Goal: Transaction & Acquisition: Purchase product/service

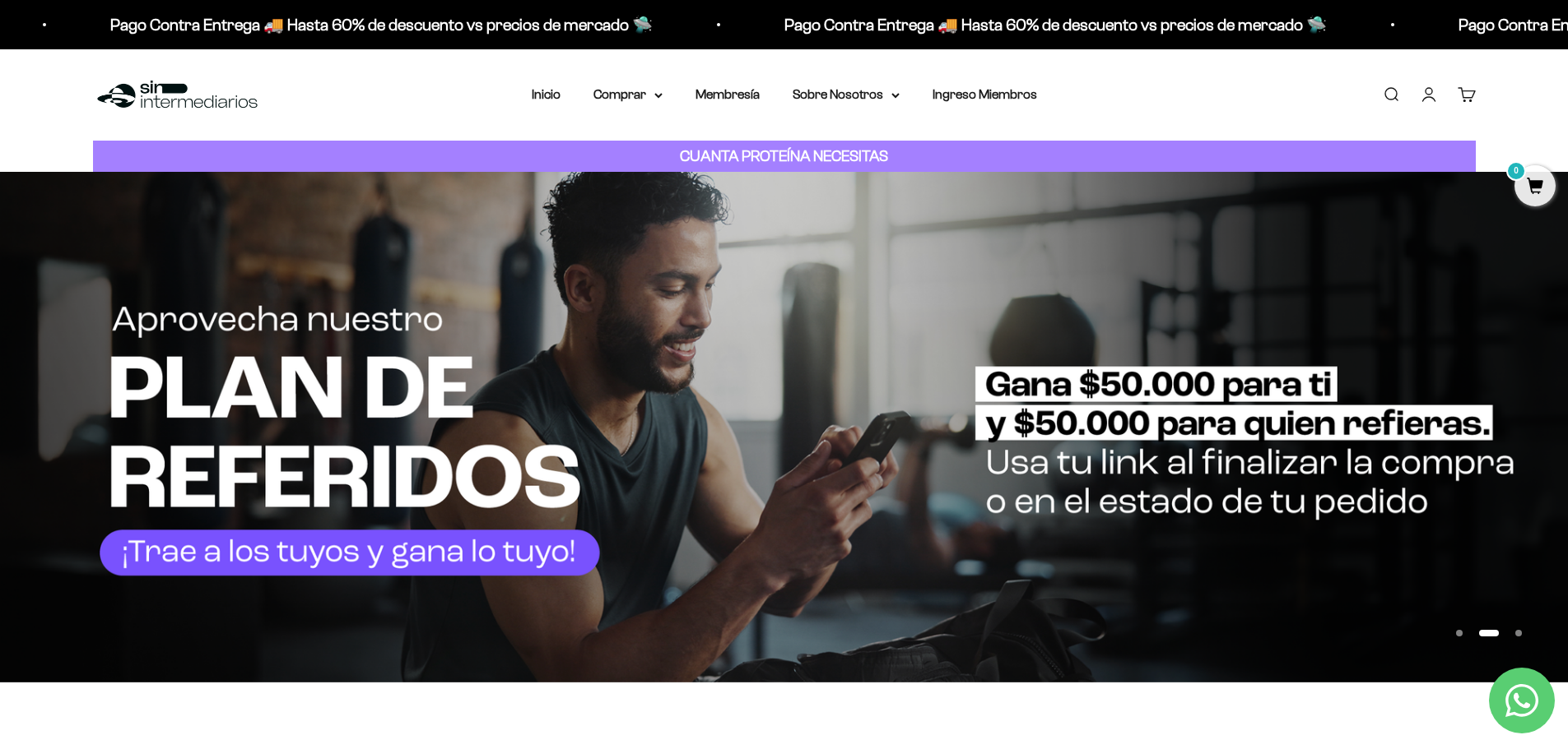
click at [1472, 93] on cart-count "0" at bounding box center [1476, 88] width 13 height 13
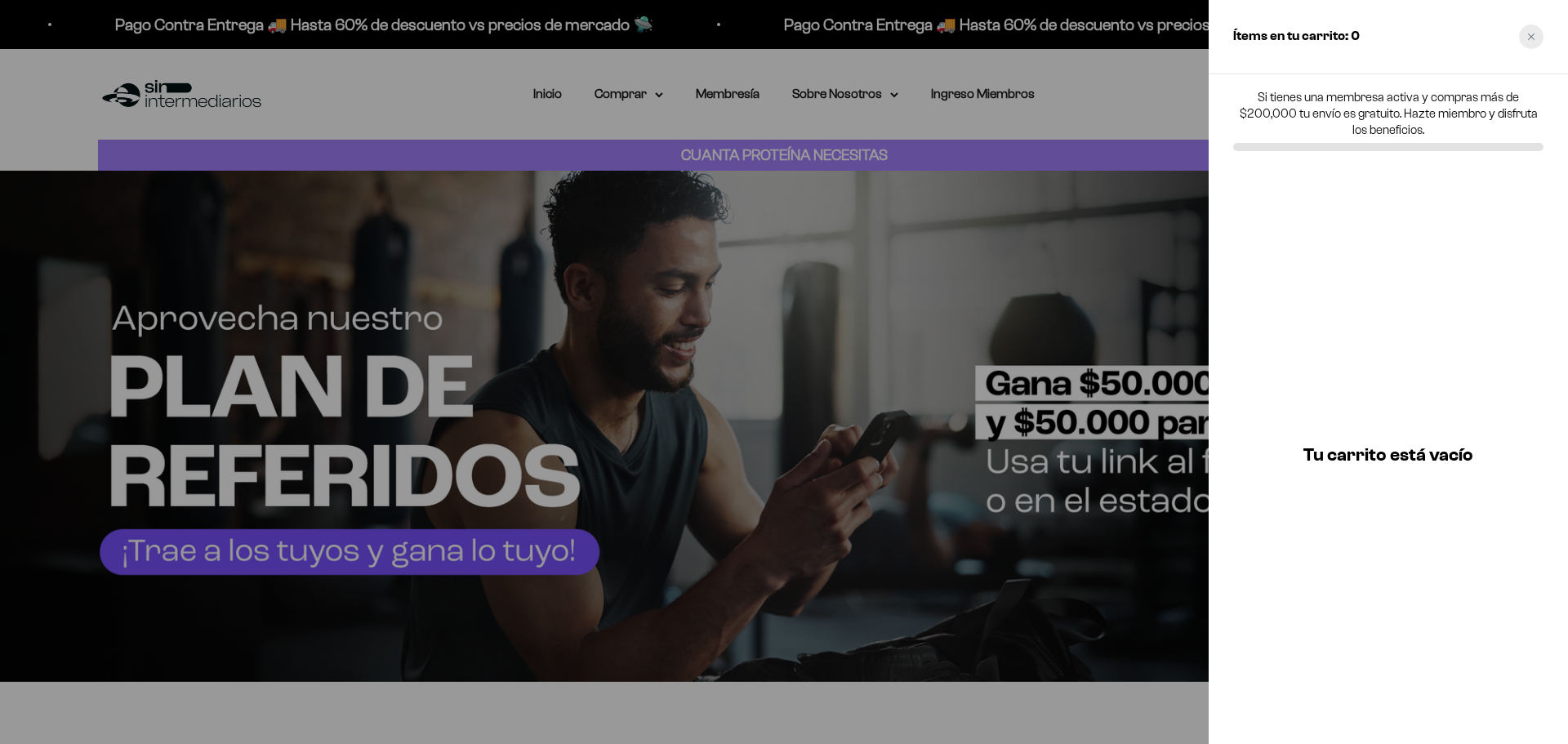
click at [1541, 34] on div "Close cart" at bounding box center [1531, 37] width 25 height 25
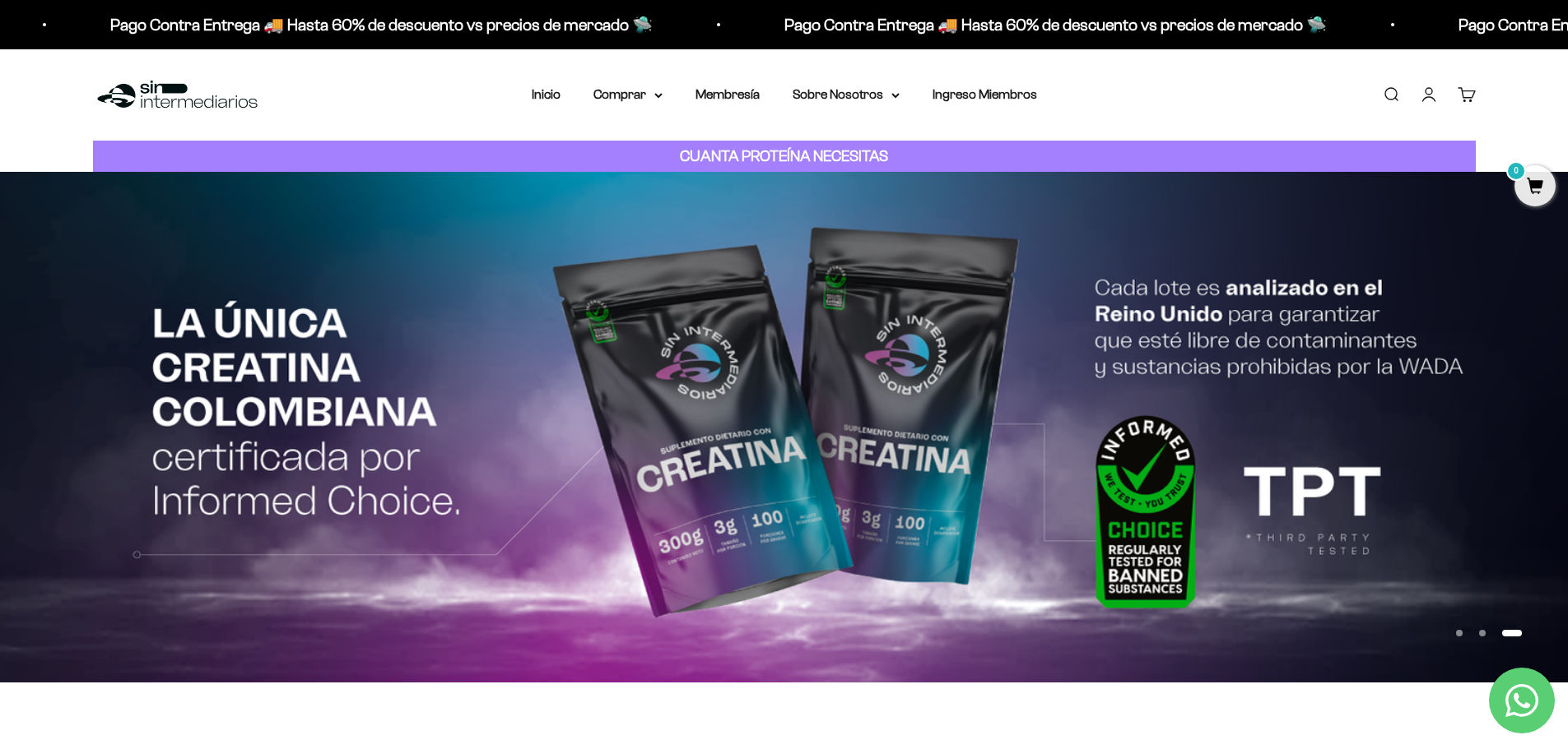
click at [1425, 99] on link "Iniciar sesión" at bounding box center [1429, 95] width 18 height 18
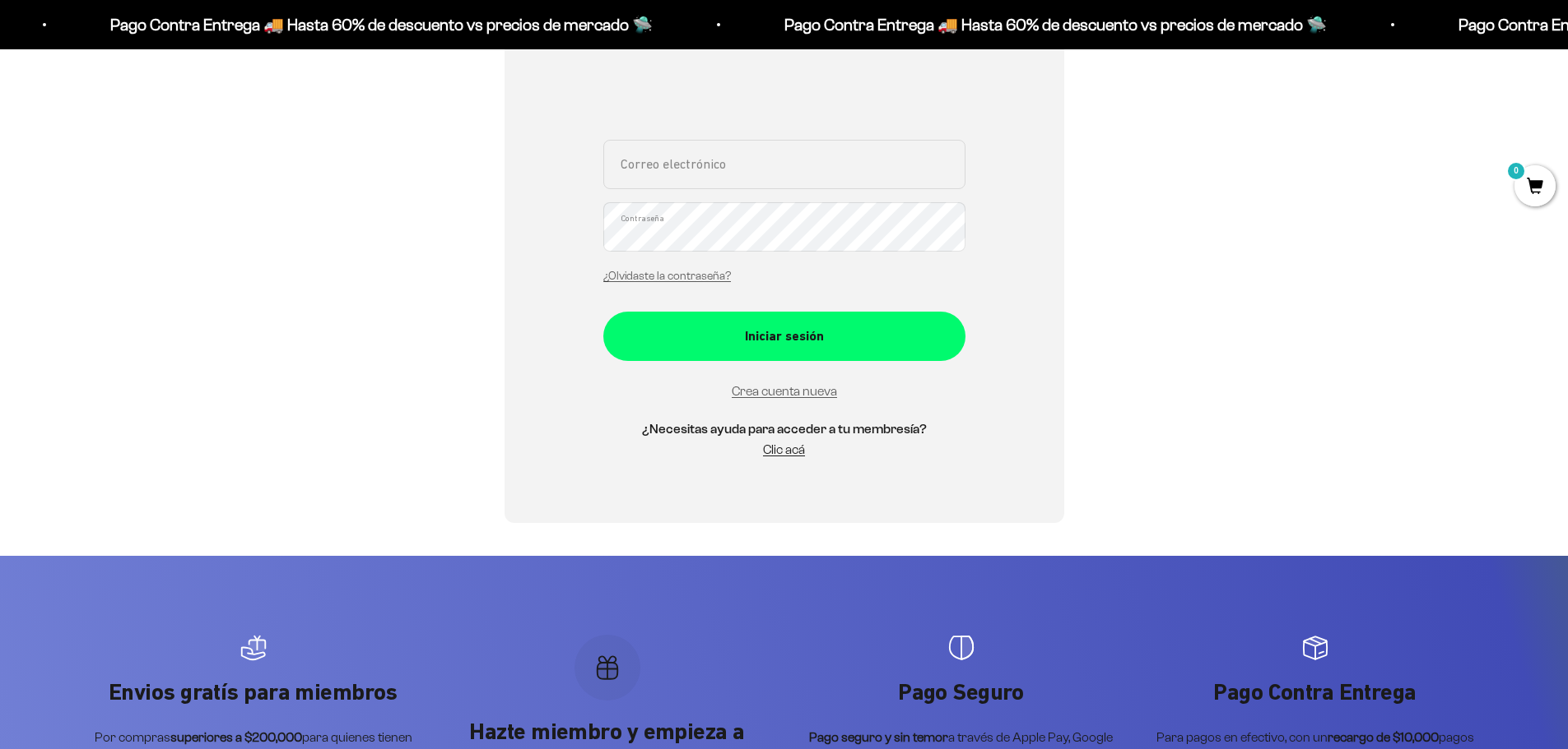
scroll to position [329, 0]
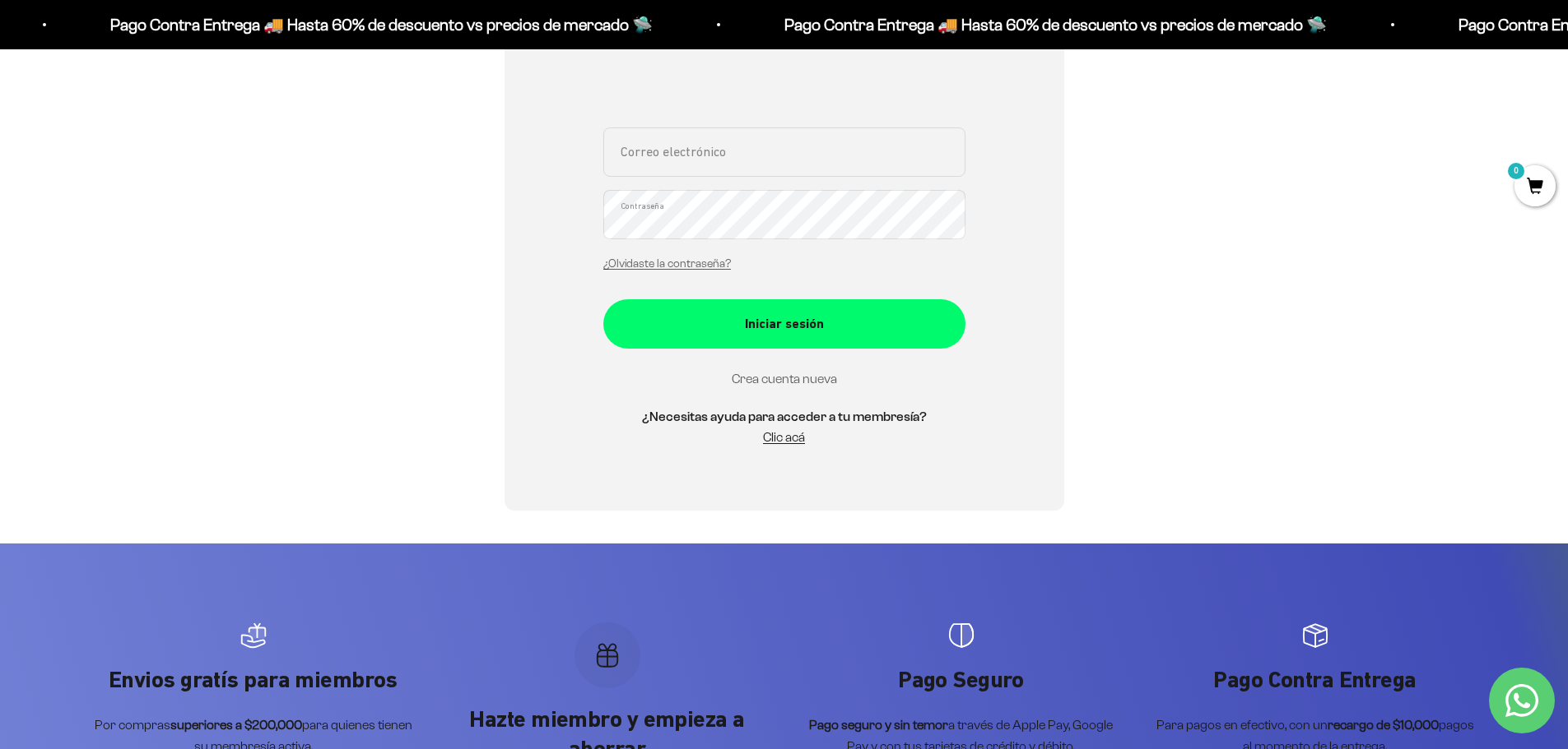
click at [785, 383] on link "Crea cuenta nueva" at bounding box center [784, 378] width 105 height 14
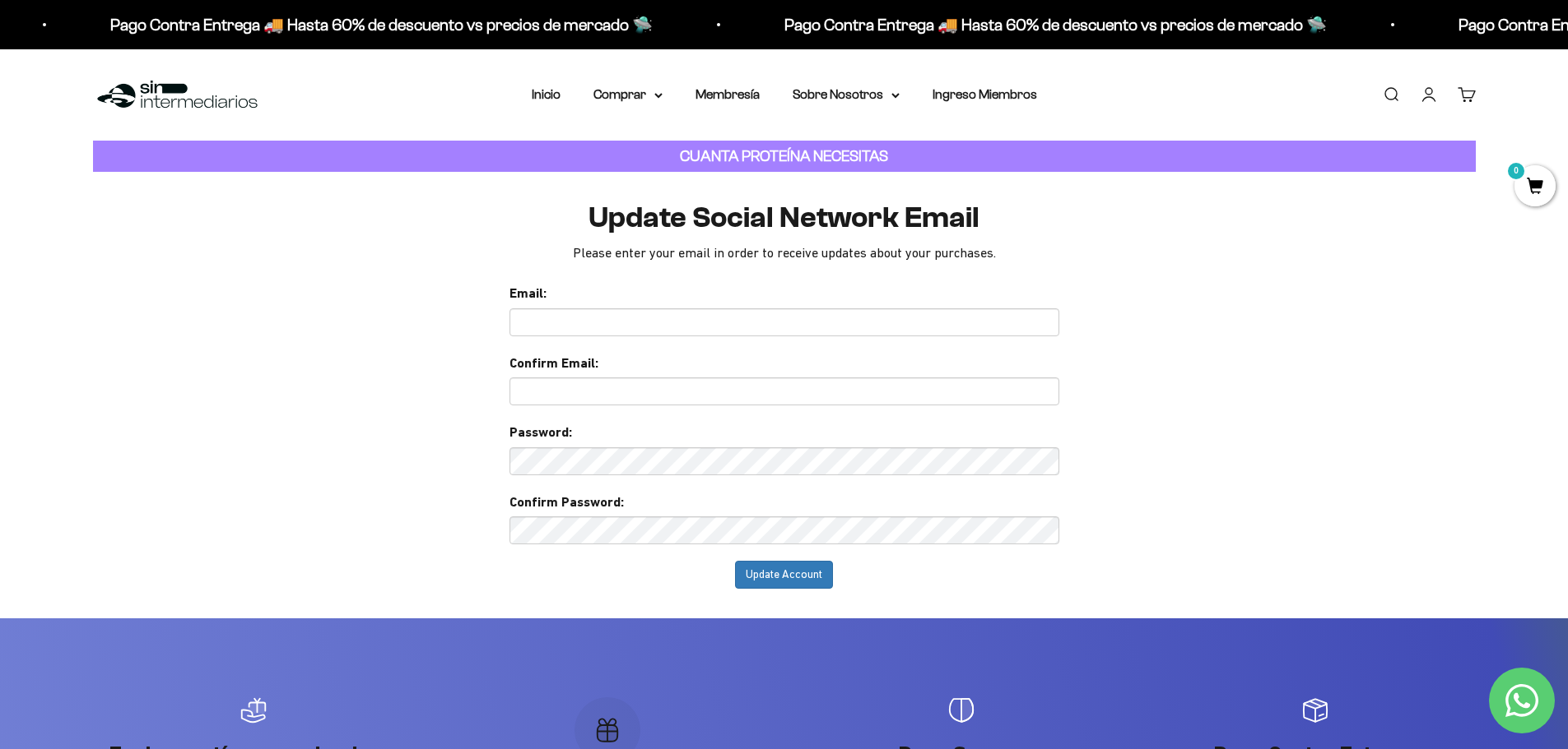
click at [537, 315] on input "text" at bounding box center [784, 322] width 550 height 28
type input "[EMAIL_ADDRESS][DOMAIN_NAME]"
click at [546, 397] on input "text" at bounding box center [784, 391] width 550 height 28
drag, startPoint x: 668, startPoint y: 316, endPoint x: 340, endPoint y: 316, distance: 328.0
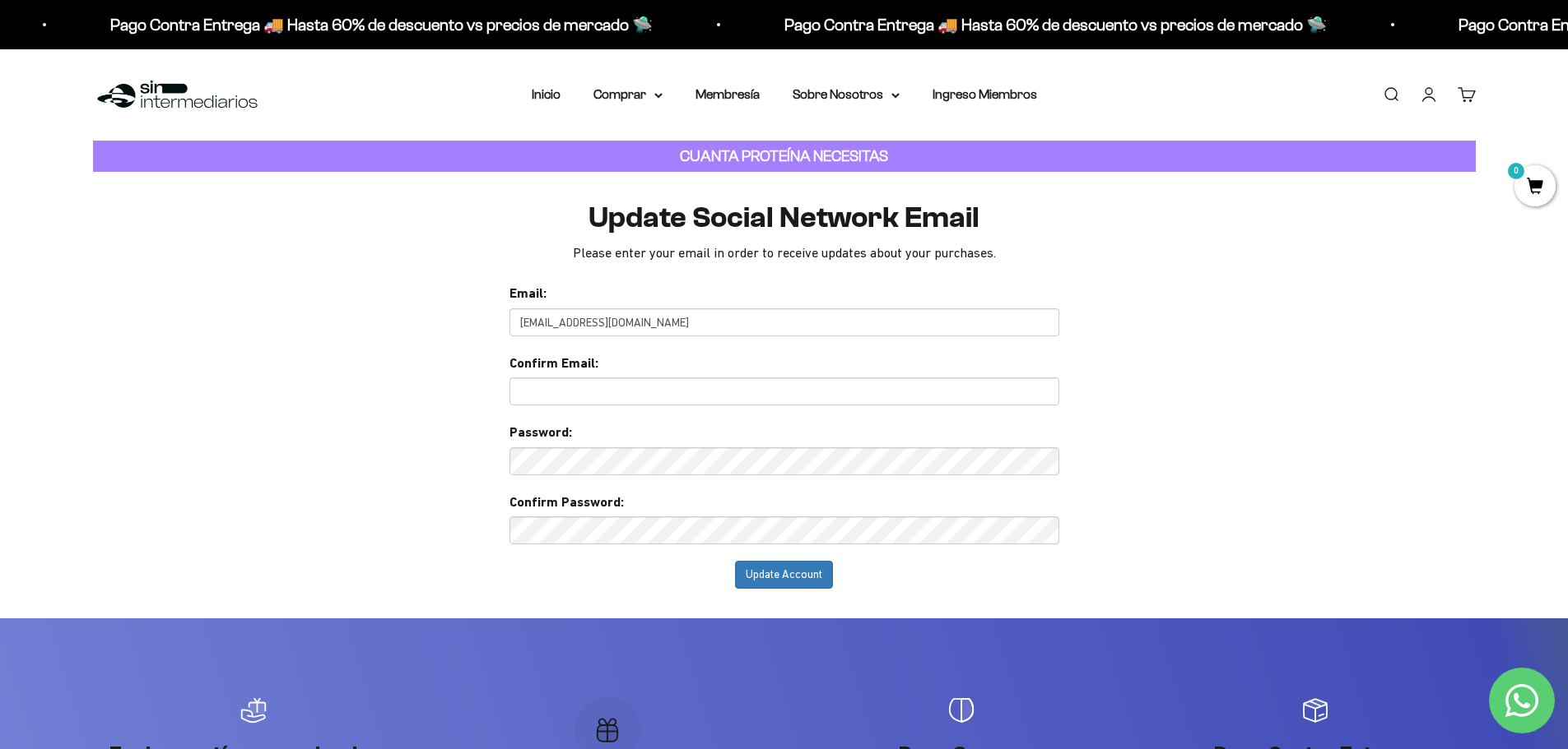
click at [581, 391] on input "text" at bounding box center [784, 391] width 550 height 28
paste input "[EMAIL_ADDRESS][DOMAIN_NAME]"
type input "[EMAIL_ADDRESS][DOMAIN_NAME]"
click at [735, 561] on input "Update Account" at bounding box center [784, 575] width 98 height 28
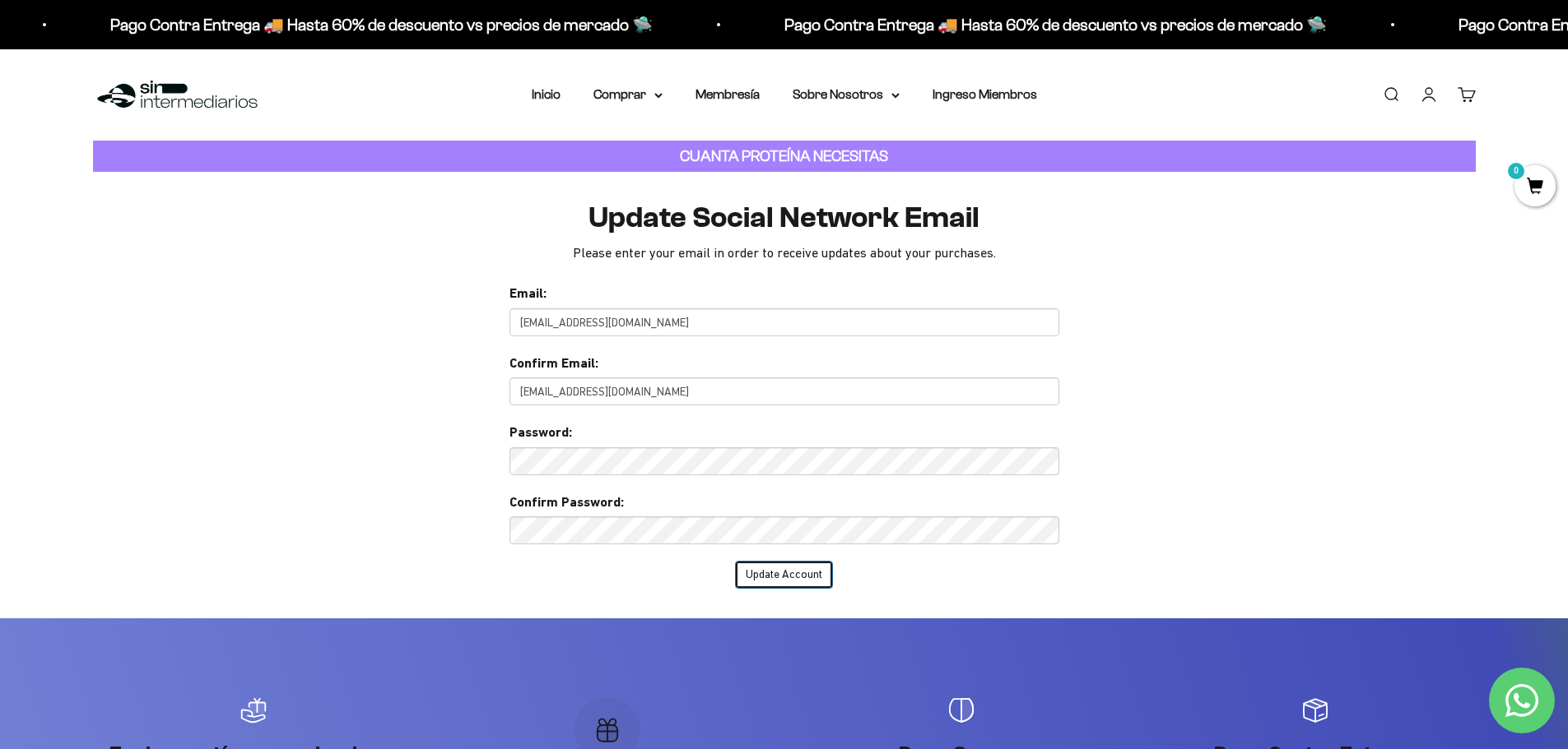
click at [785, 574] on input "Update Account" at bounding box center [784, 575] width 98 height 28
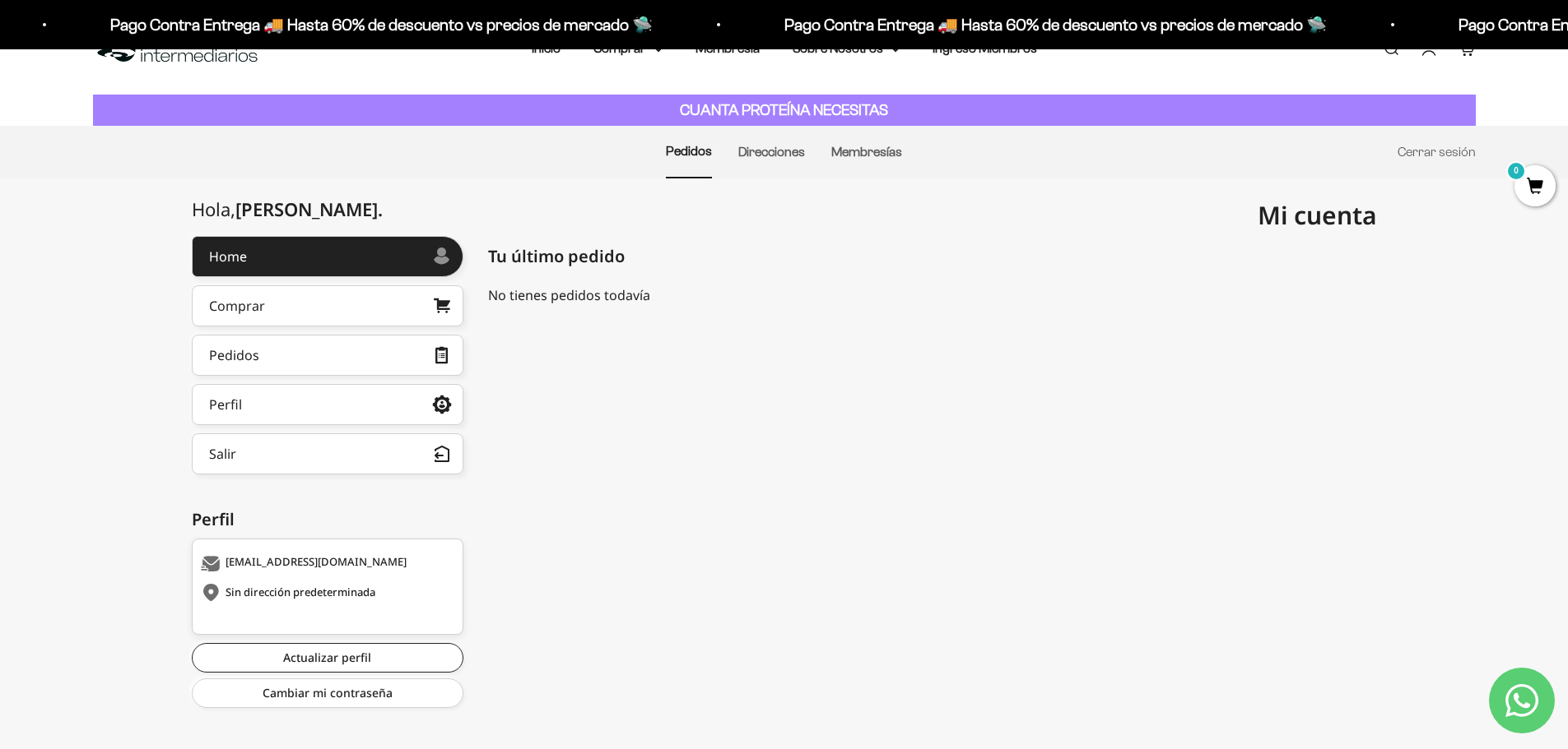
scroll to position [60, 0]
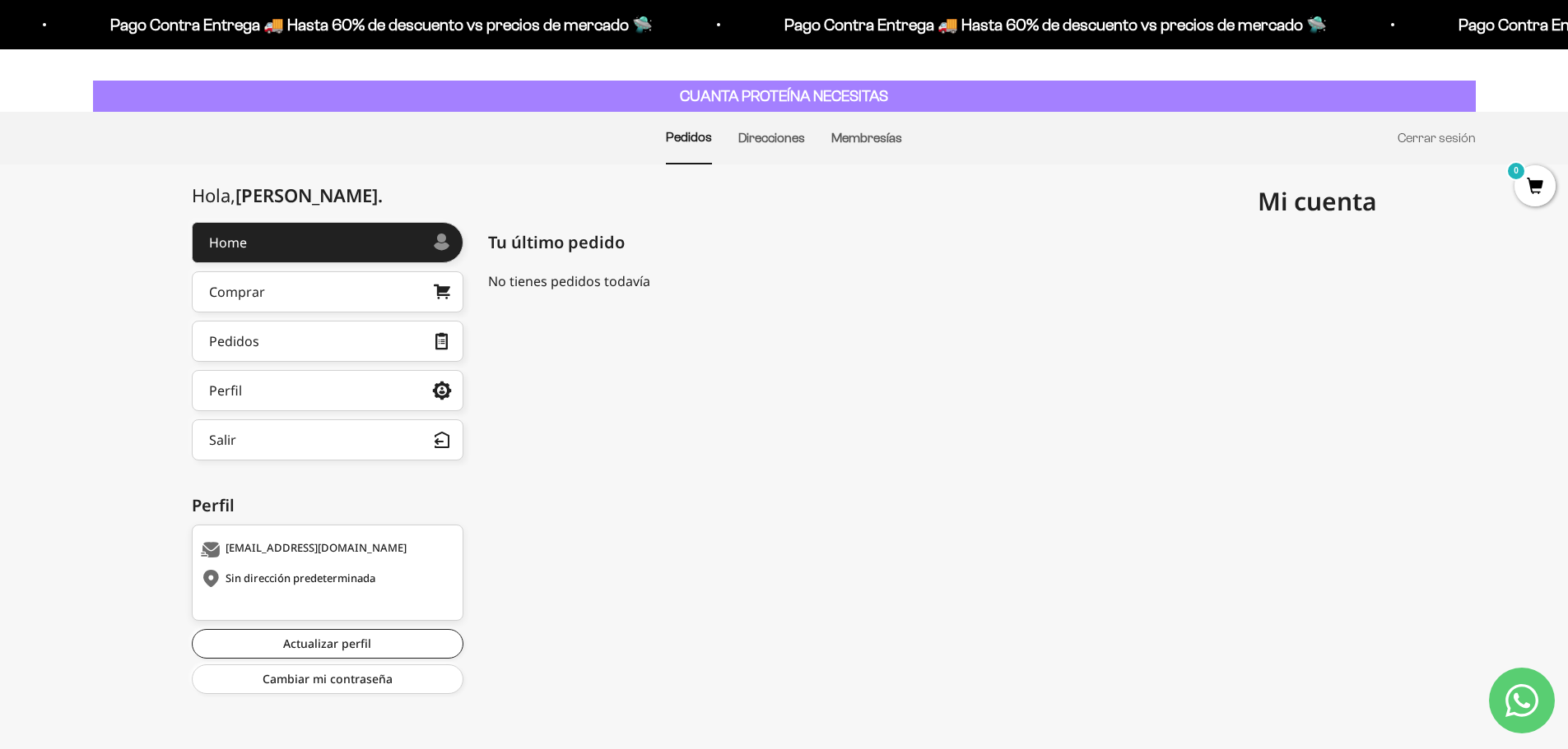
click at [262, 575] on div "Sin dirección predeterminada" at bounding box center [326, 579] width 249 height 17
click at [310, 646] on link "Actualizar perfil" at bounding box center [328, 644] width 271 height 30
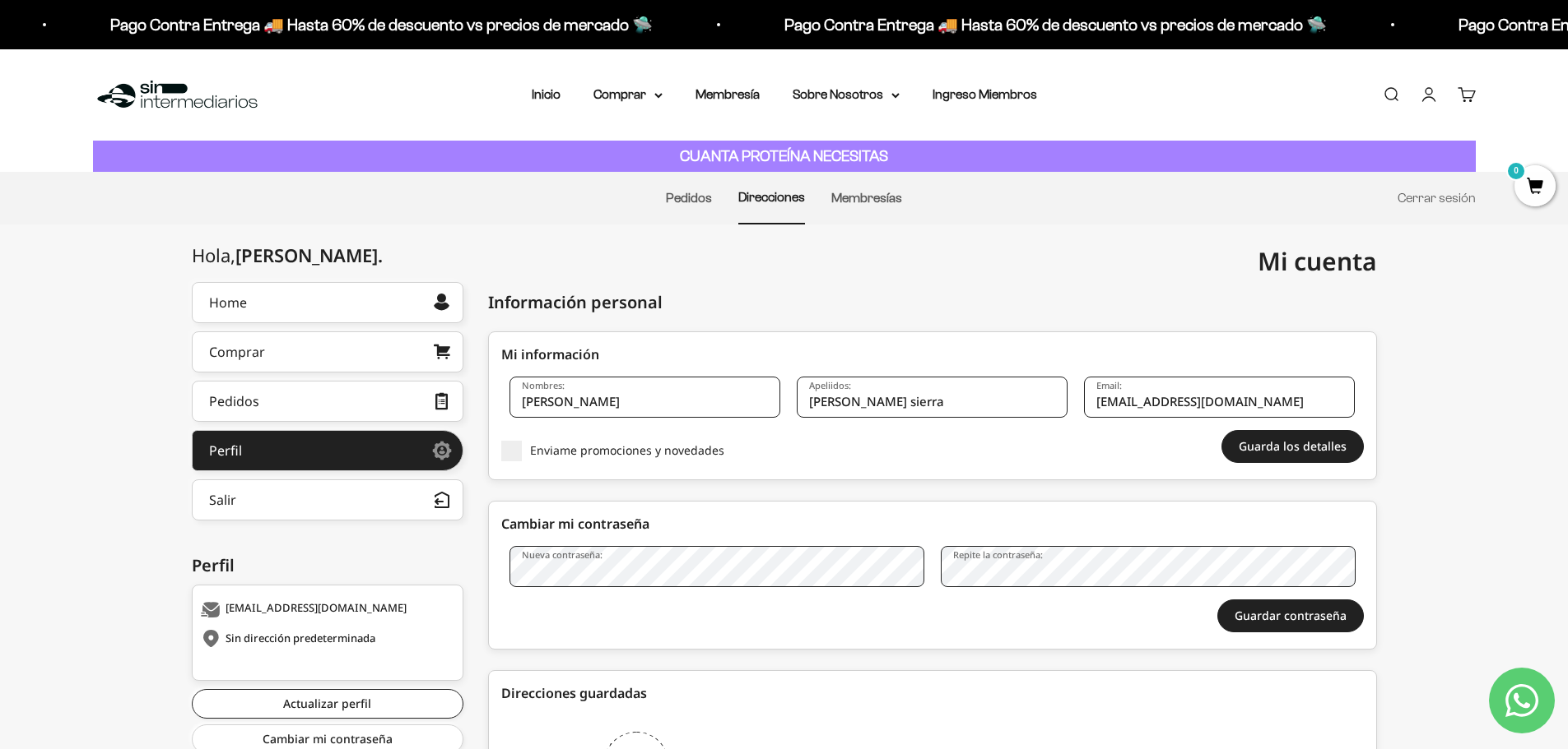
click at [760, 198] on link "Direcciones" at bounding box center [772, 196] width 66 height 14
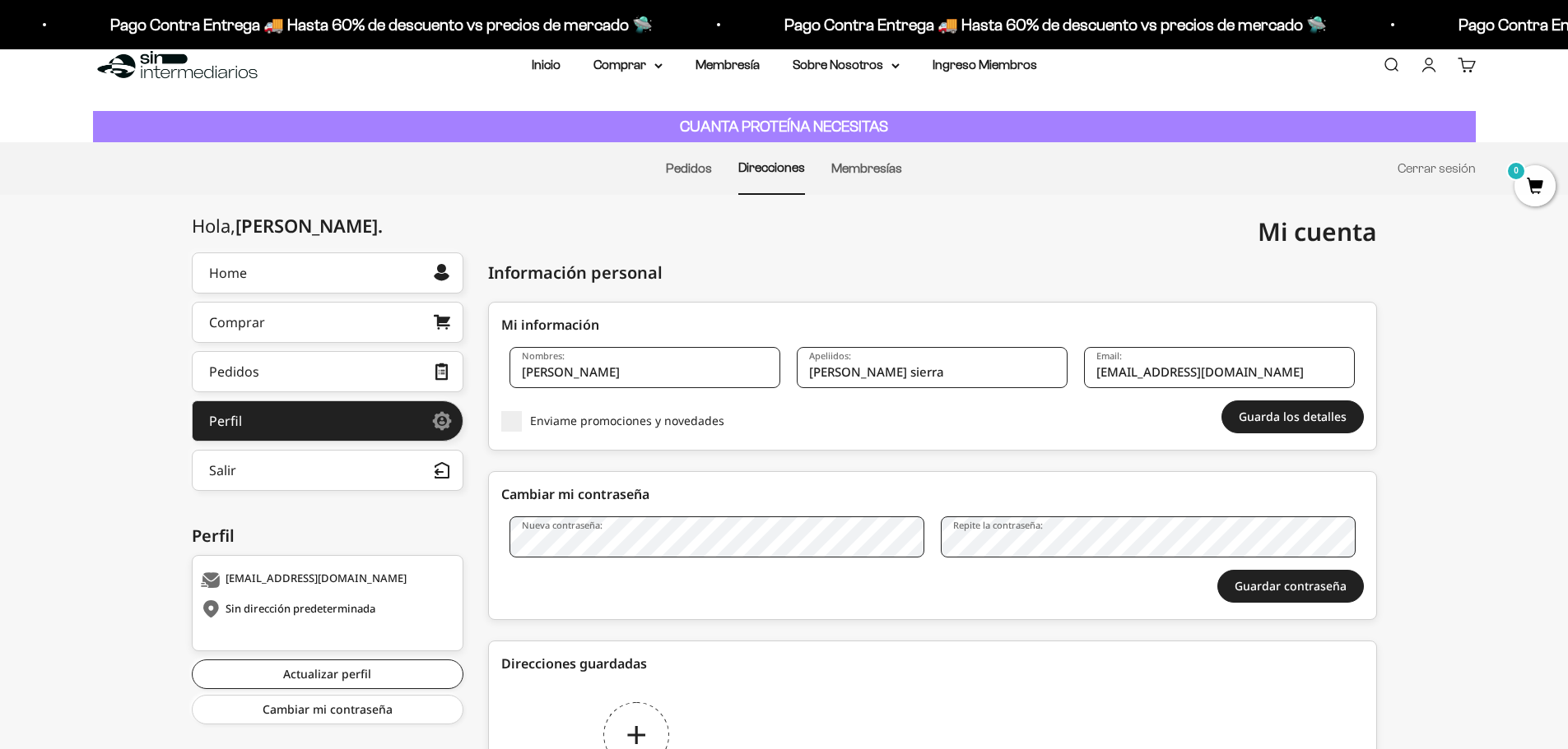
scroll to position [82, 0]
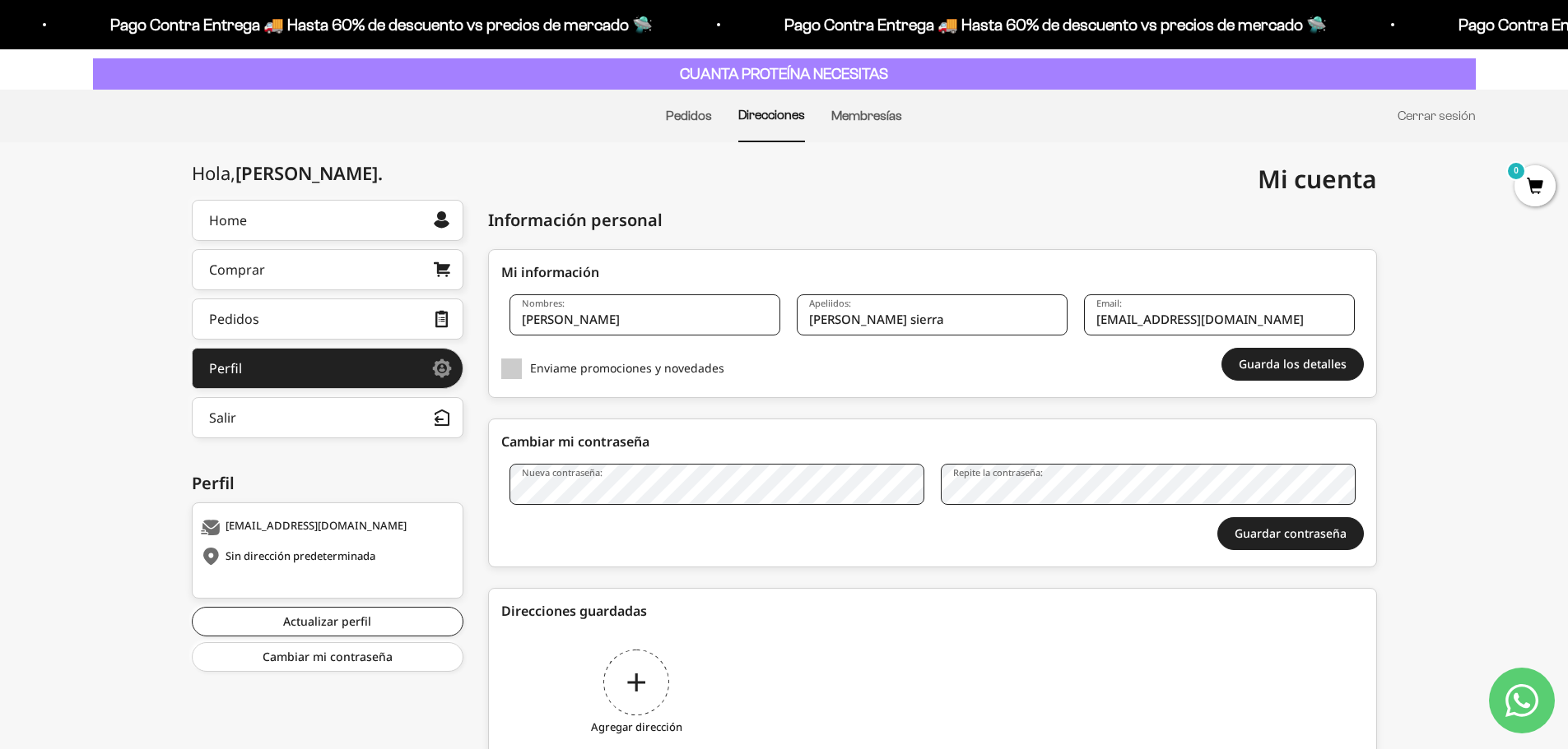
click at [514, 372] on span at bounding box center [511, 369] width 20 height 20
click at [530, 368] on input "Enviame promociones y novedades" at bounding box center [530, 368] width 0 height 0
click at [515, 376] on span at bounding box center [511, 369] width 20 height 20
click at [530, 368] on input "Enviame promociones y novedades" at bounding box center [530, 368] width 0 height 0
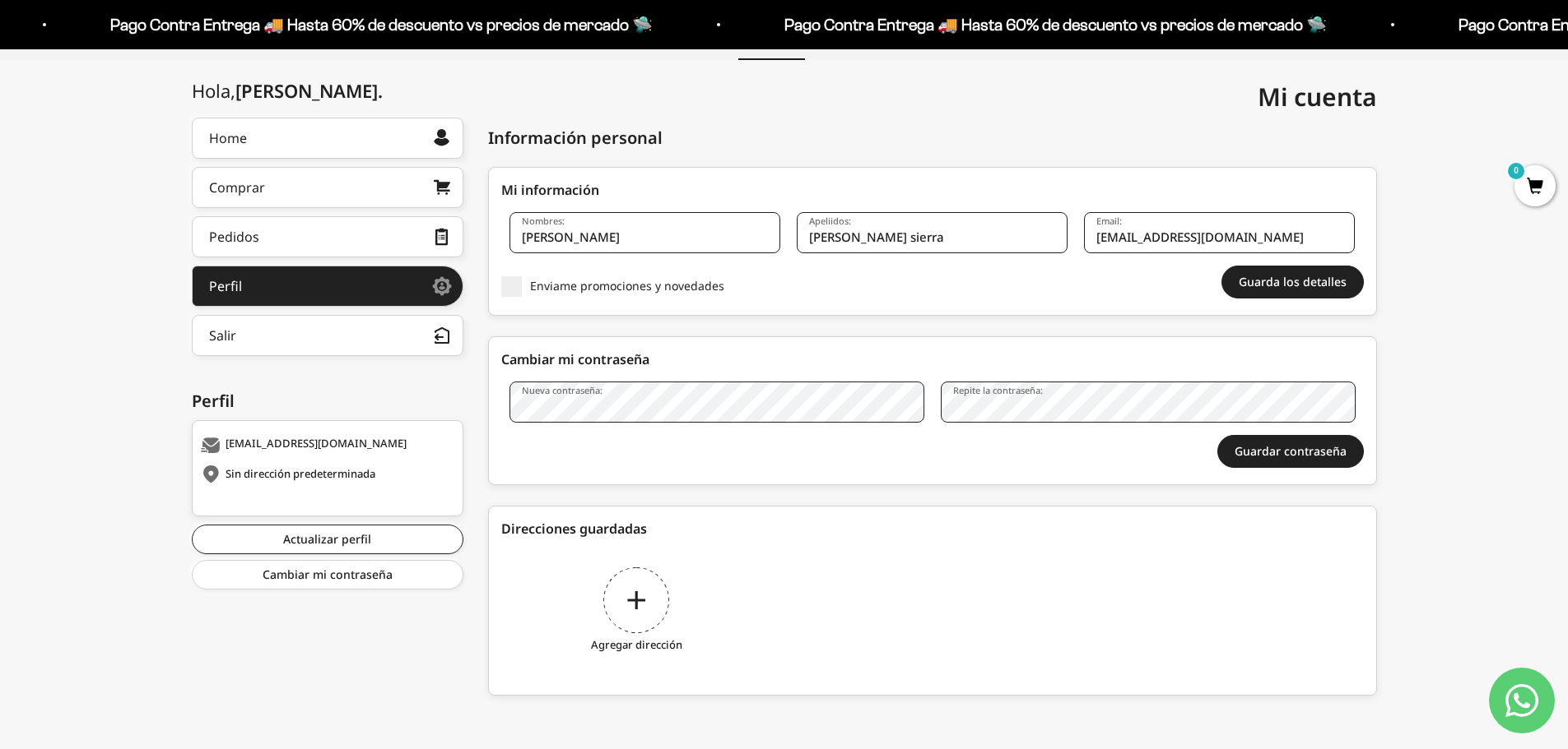
click at [637, 598] on div "Agregar dirección" at bounding box center [636, 612] width 270 height 124
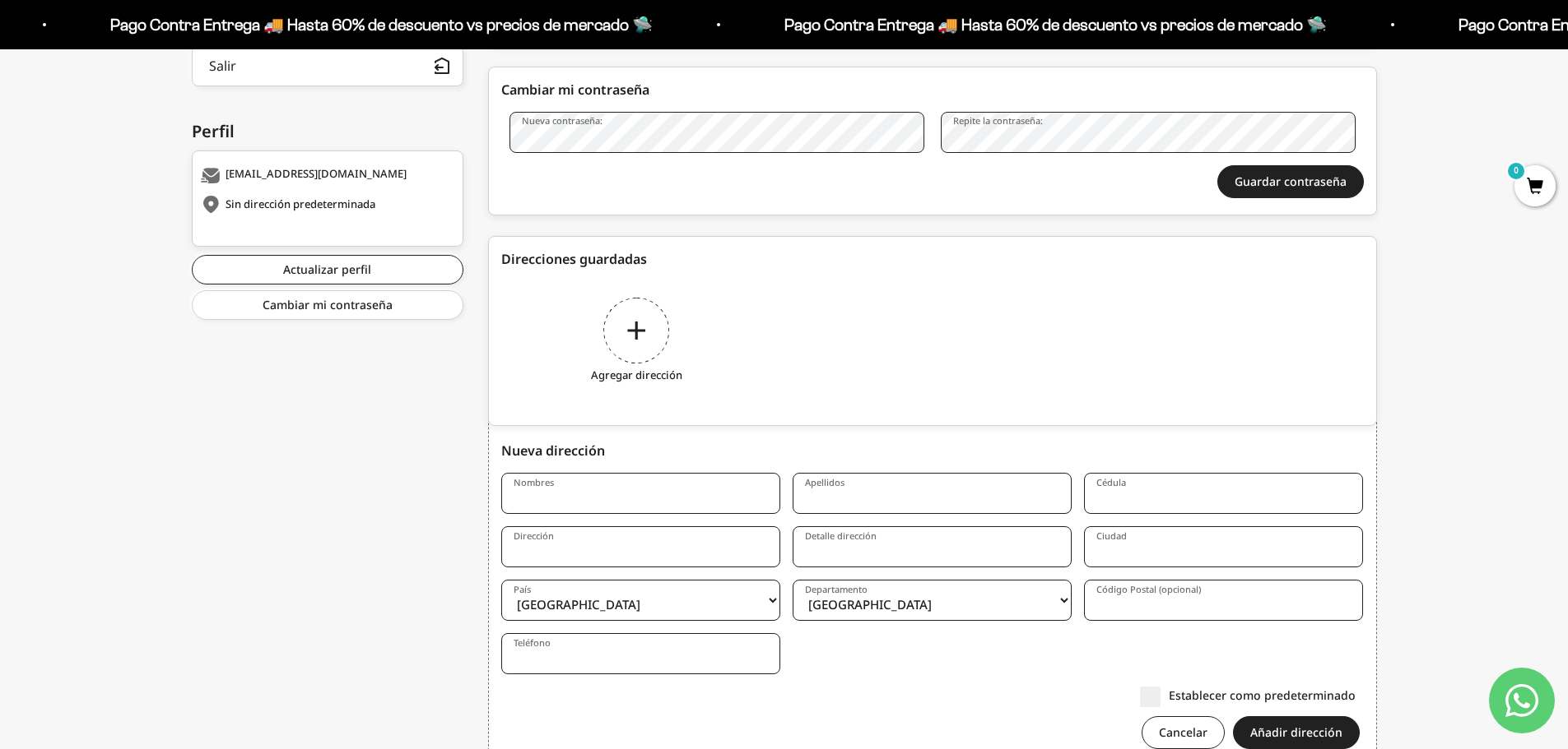
scroll to position [501, 0]
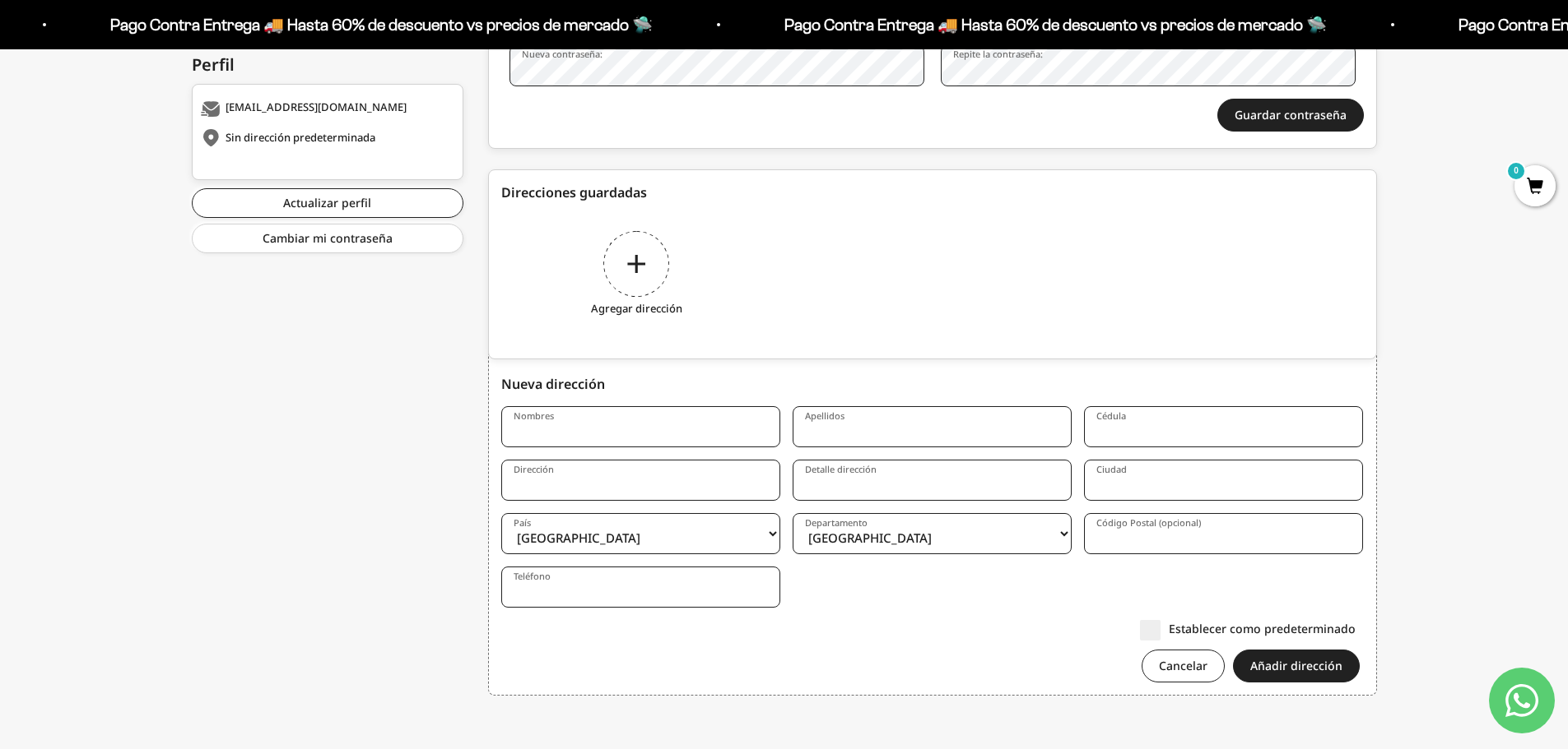
click at [545, 422] on input "Nombres" at bounding box center [640, 427] width 279 height 42
drag, startPoint x: 581, startPoint y: 426, endPoint x: 463, endPoint y: 430, distance: 118.1
click at [463, 430] on div "Hola, jhoan sebastian . Home Comprar Pedidos Perfil Información personal Direcc…" at bounding box center [784, 244] width 1185 height 927
type input "S"
type input "Johan Sebastian"
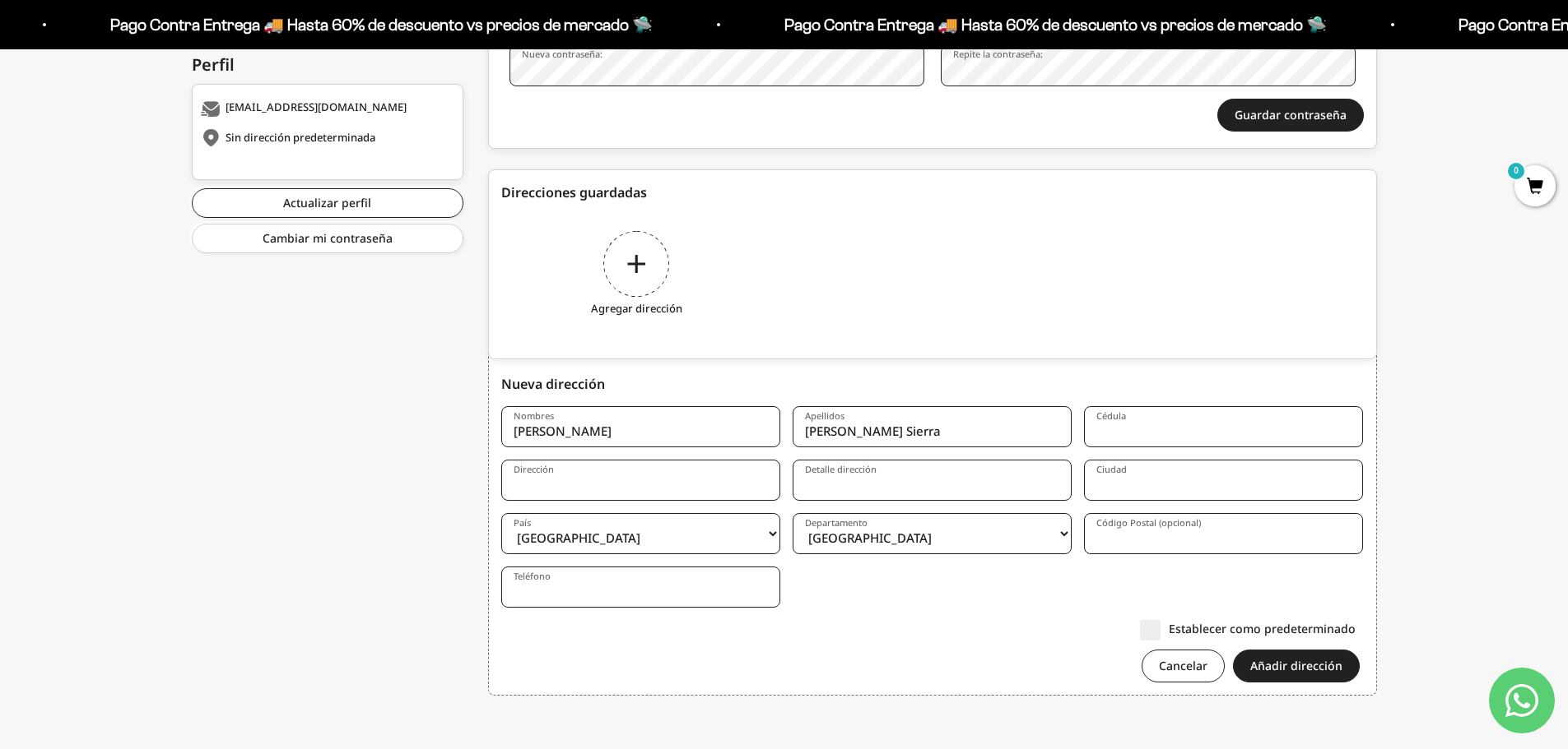
type input "Agudelo Sierra"
type input "1035416276"
click at [546, 488] on input "Dirección" at bounding box center [640, 480] width 279 height 42
click at [651, 478] on input "Carrera 49 A # 76-15" at bounding box center [640, 480] width 279 height 42
type input "Carrera 49 A # 76-15"
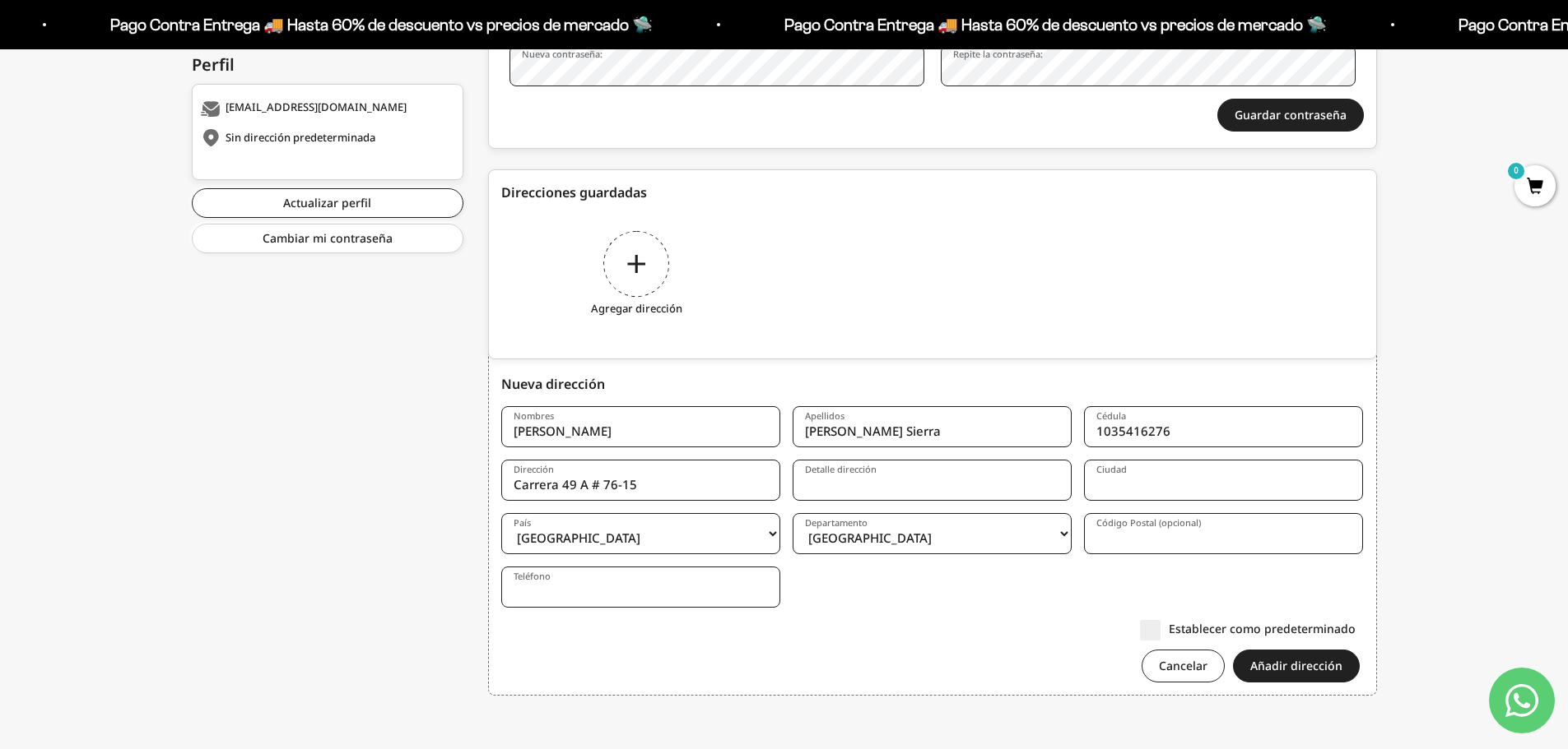
click at [832, 477] on input "Detalle dirección" at bounding box center [932, 480] width 279 height 42
click at [1121, 486] on input "Ciudad" at bounding box center [1223, 480] width 279 height 42
drag, startPoint x: 1150, startPoint y: 478, endPoint x: 989, endPoint y: 497, distance: 162.1
click at [989, 497] on form "Nombres Johan Sebastian Apellidos Agudelo Sierra Cédula 1035416276 Dirección Ca…" at bounding box center [932, 551] width 863 height 289
type input "Bello"
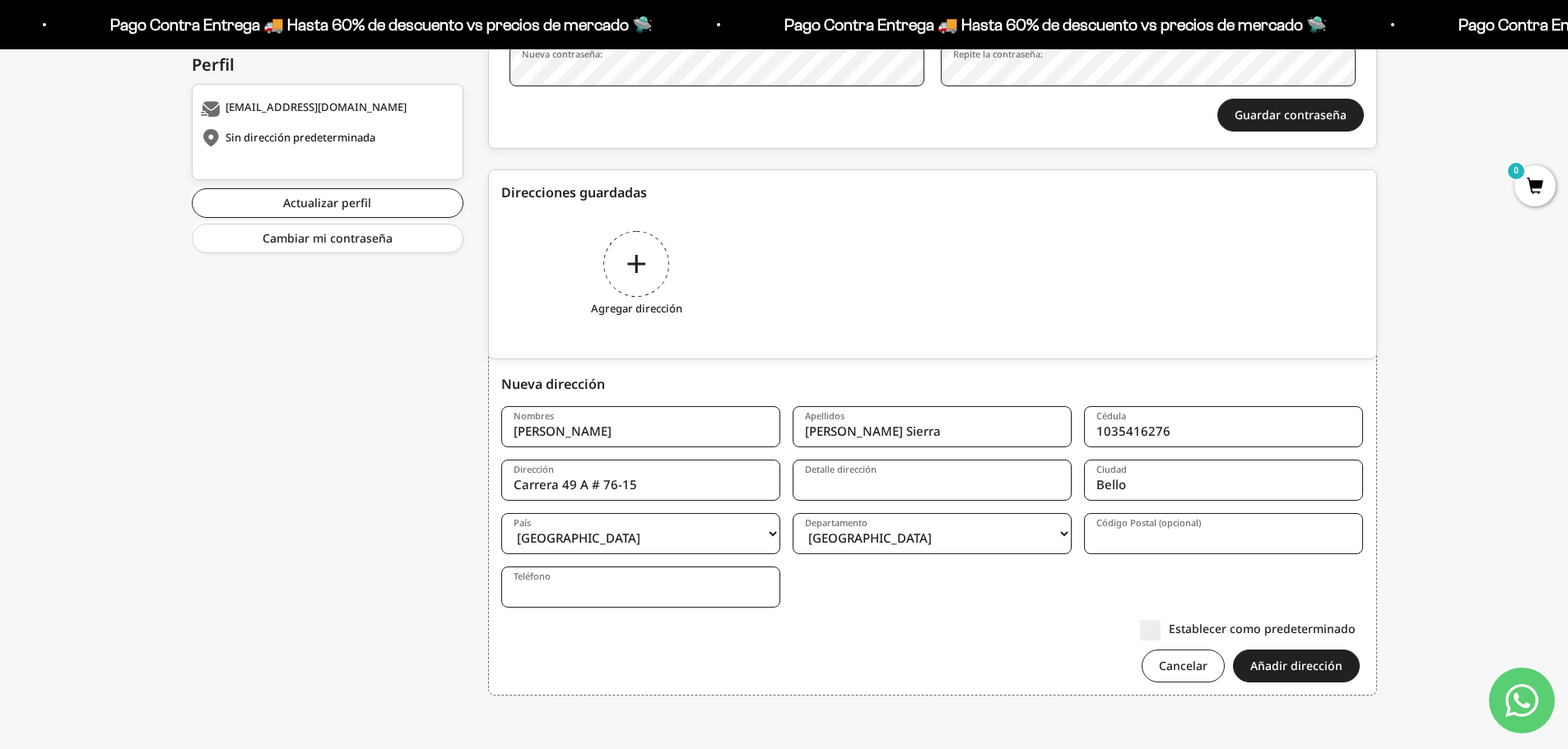
click at [837, 482] on input "Detalle dirección" at bounding box center [932, 480] width 279 height 42
type input "M"
drag, startPoint x: 806, startPoint y: 483, endPoint x: 875, endPoint y: 485, distance: 69.0
click at [875, 485] on input "Urb. Mirasol Torr 2 - Apto 9-27" at bounding box center [932, 480] width 279 height 42
click at [883, 484] on input "Urb. Mirasol Torr 2 - Apto 9-27" at bounding box center [932, 480] width 279 height 42
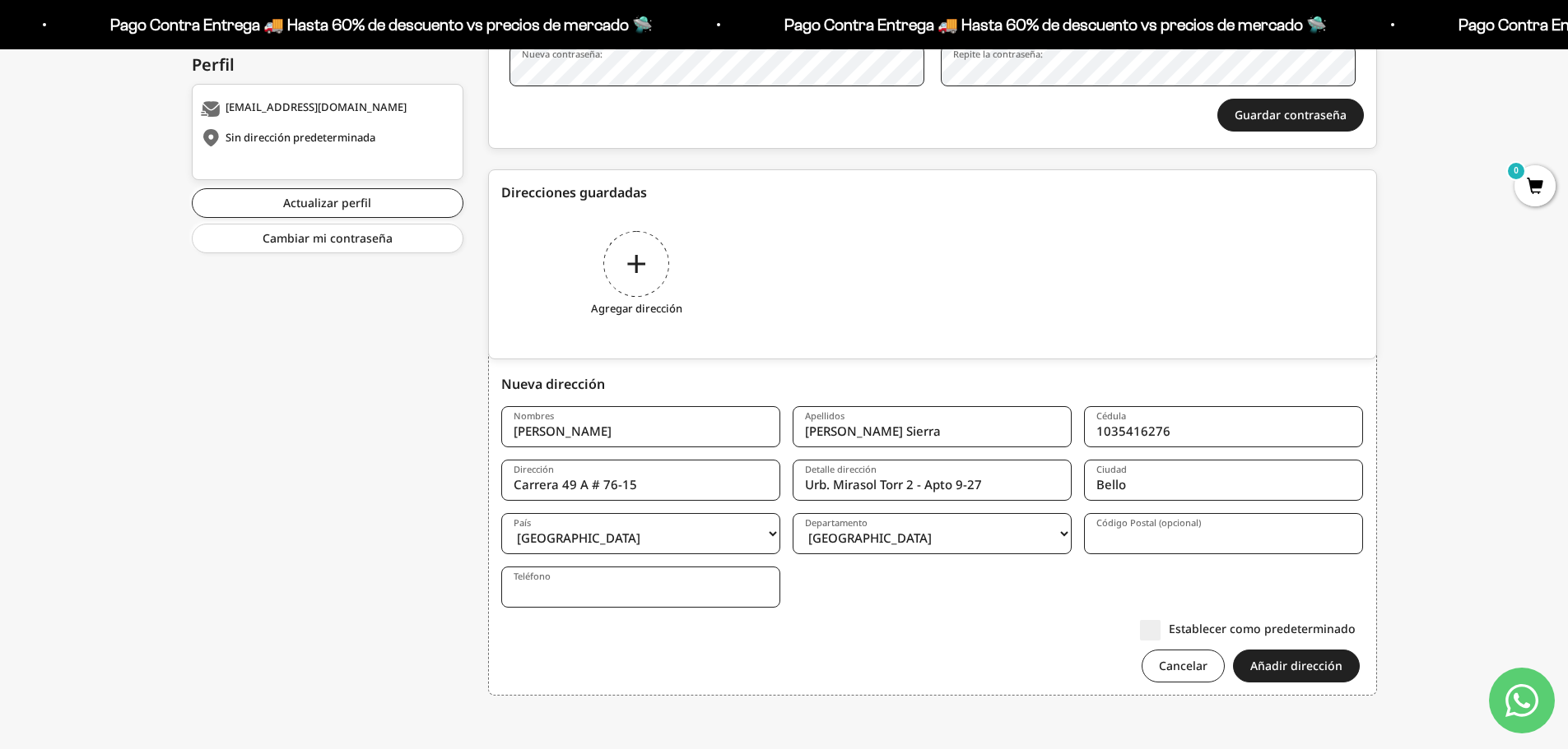
click at [905, 484] on input "Urb. Mirasol Torr 2 - Apto 9-27" at bounding box center [932, 480] width 279 height 42
click at [879, 488] on input "Urb. Mirasol Torr 2 - Apto 9-27" at bounding box center [932, 480] width 279 height 42
click at [920, 482] on input "Urb. Mirasol Torr 2 - Apto 9-27" at bounding box center [932, 480] width 279 height 42
click at [939, 482] on input "Urb. Mirasol Torr 2 - Apto 9-27" at bounding box center [932, 480] width 279 height 42
type input "Urb. Mirasol Torr 2 - Apto 9-27"
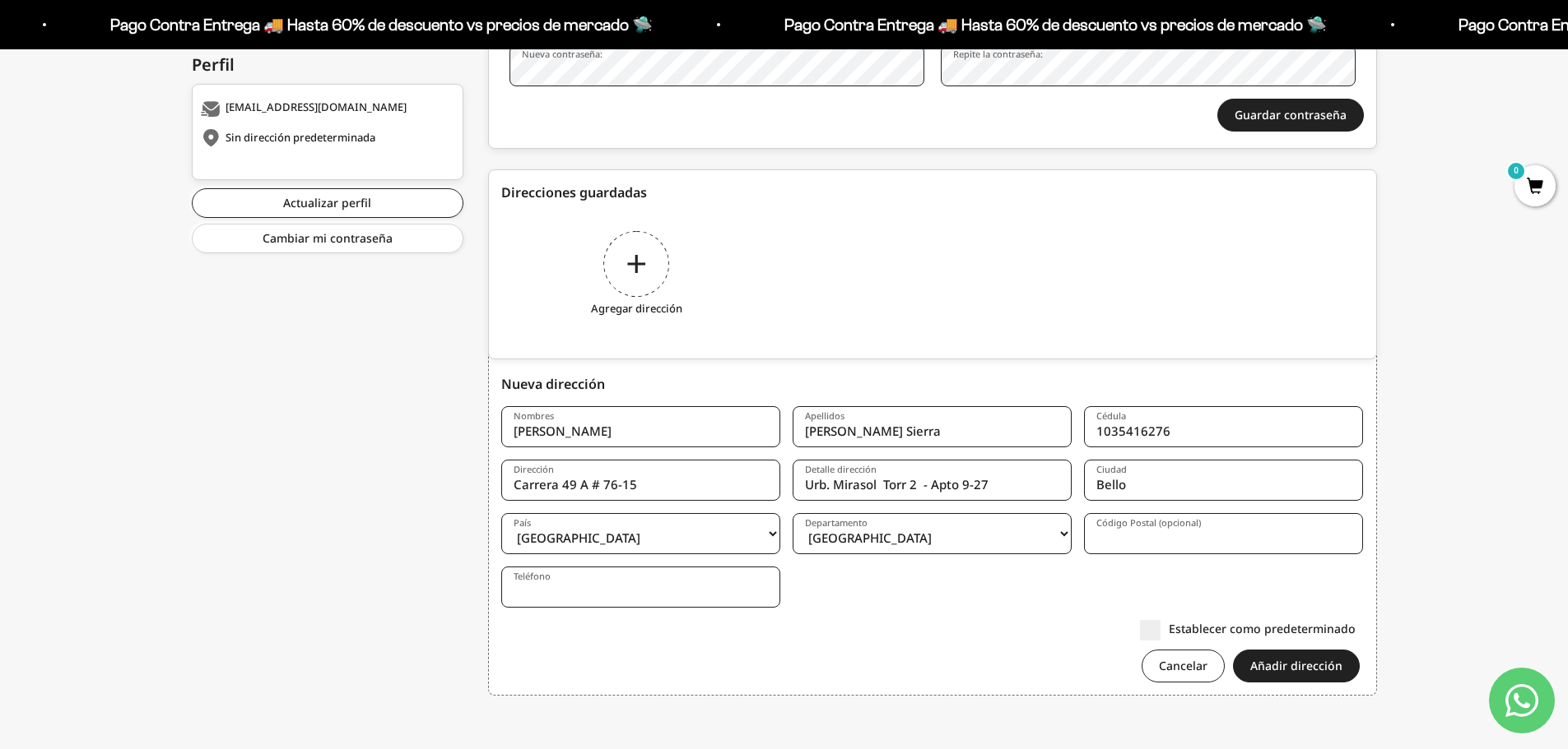
click at [950, 533] on select "Amazonas Antioquia Arauca Atlántico Bogotá Bolívar Boyacá Caldas Caquetá Casana…" at bounding box center [932, 533] width 279 height 42
select select "Antioquia"
click at [793, 513] on select "Amazonas Antioquia Arauca Atlántico Bogotá Bolívar Boyacá Caldas Caquetá Casana…" at bounding box center [932, 533] width 279 height 42
click at [1123, 532] on input "Código Postal (opcional)" at bounding box center [1223, 533] width 279 height 42
click at [1136, 538] on input "Código Postal (opcional)" at bounding box center [1223, 533] width 279 height 42
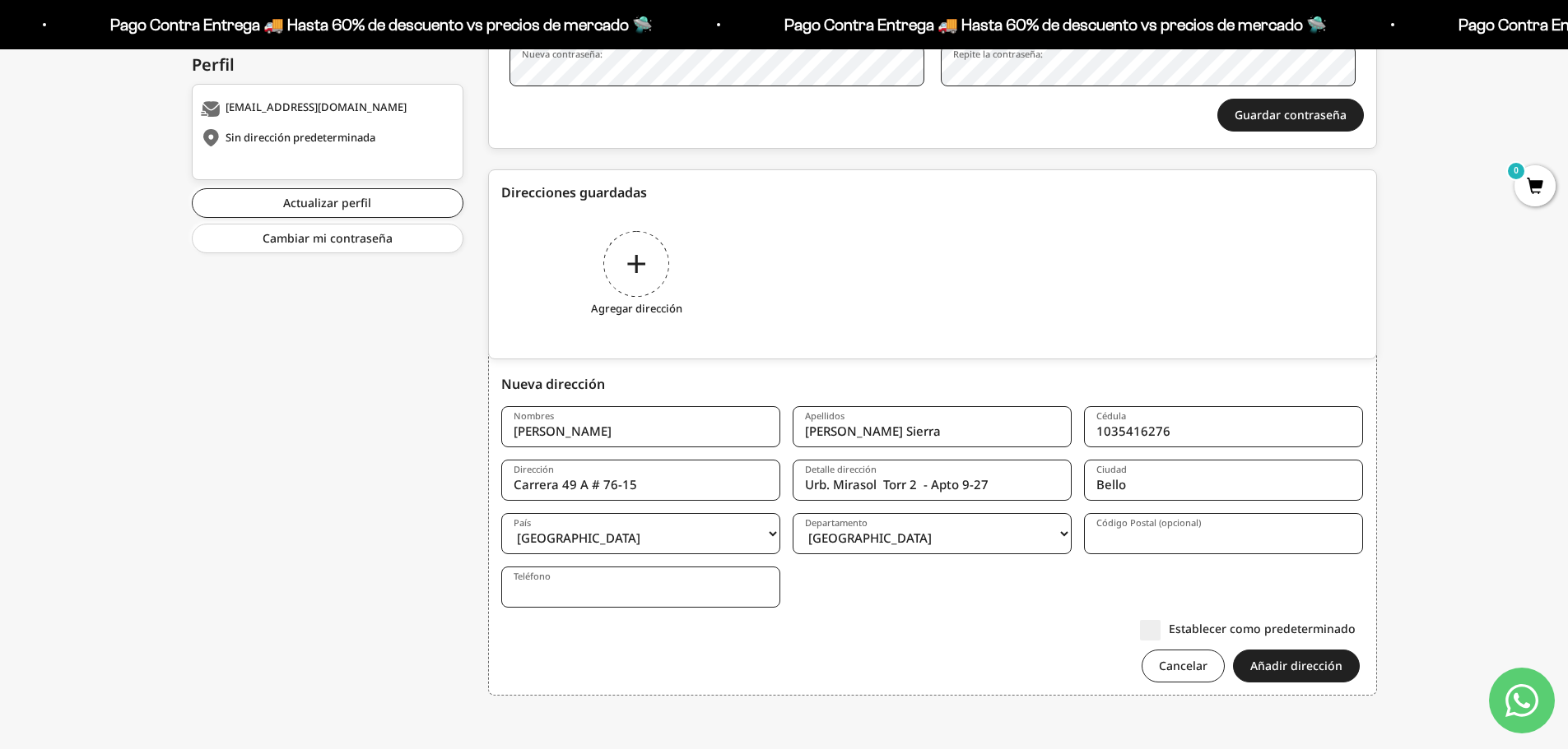
paste input "051054"
type input "051054"
click at [511, 595] on input "Teléfono" at bounding box center [640, 587] width 279 height 42
type input "3017657712"
click at [1155, 627] on label "Establecer como predeterminado" at bounding box center [1248, 628] width 216 height 18
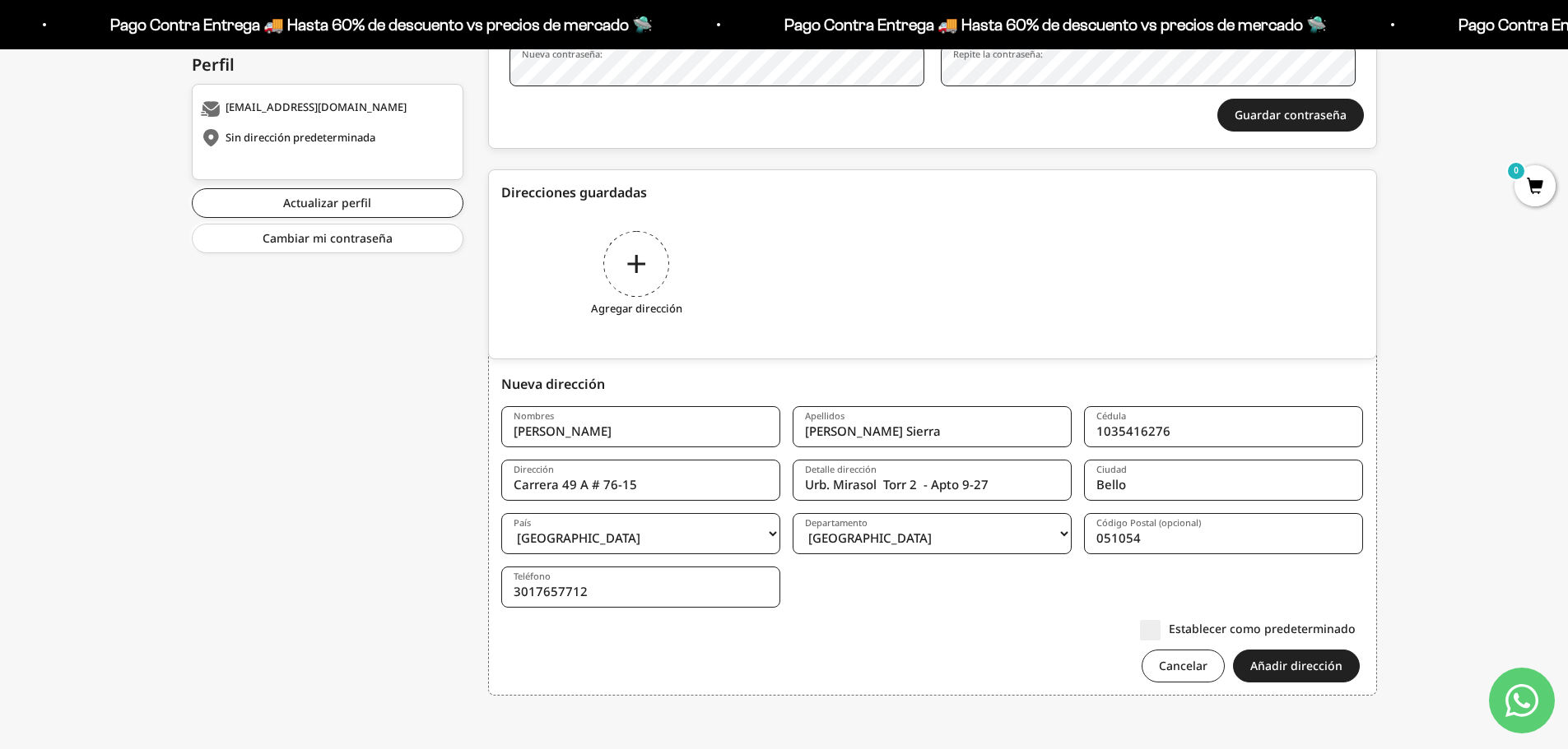
click at [1356, 628] on input "Establecer como predeterminado" at bounding box center [1356, 628] width 0 height 0
click at [1284, 671] on button "Añadir dirección" at bounding box center [1296, 666] width 126 height 33
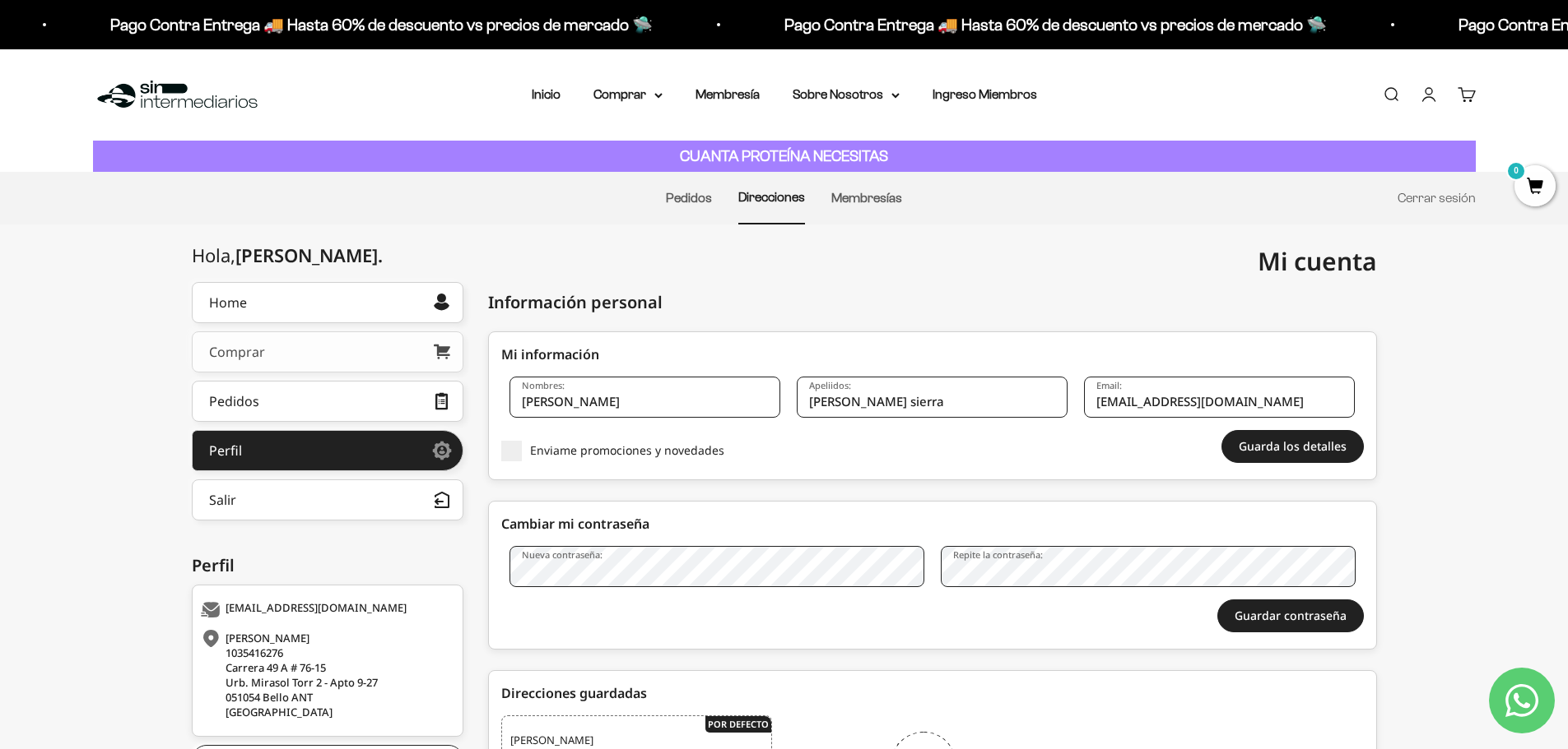
click at [248, 355] on div "Comprar" at bounding box center [236, 352] width 56 height 13
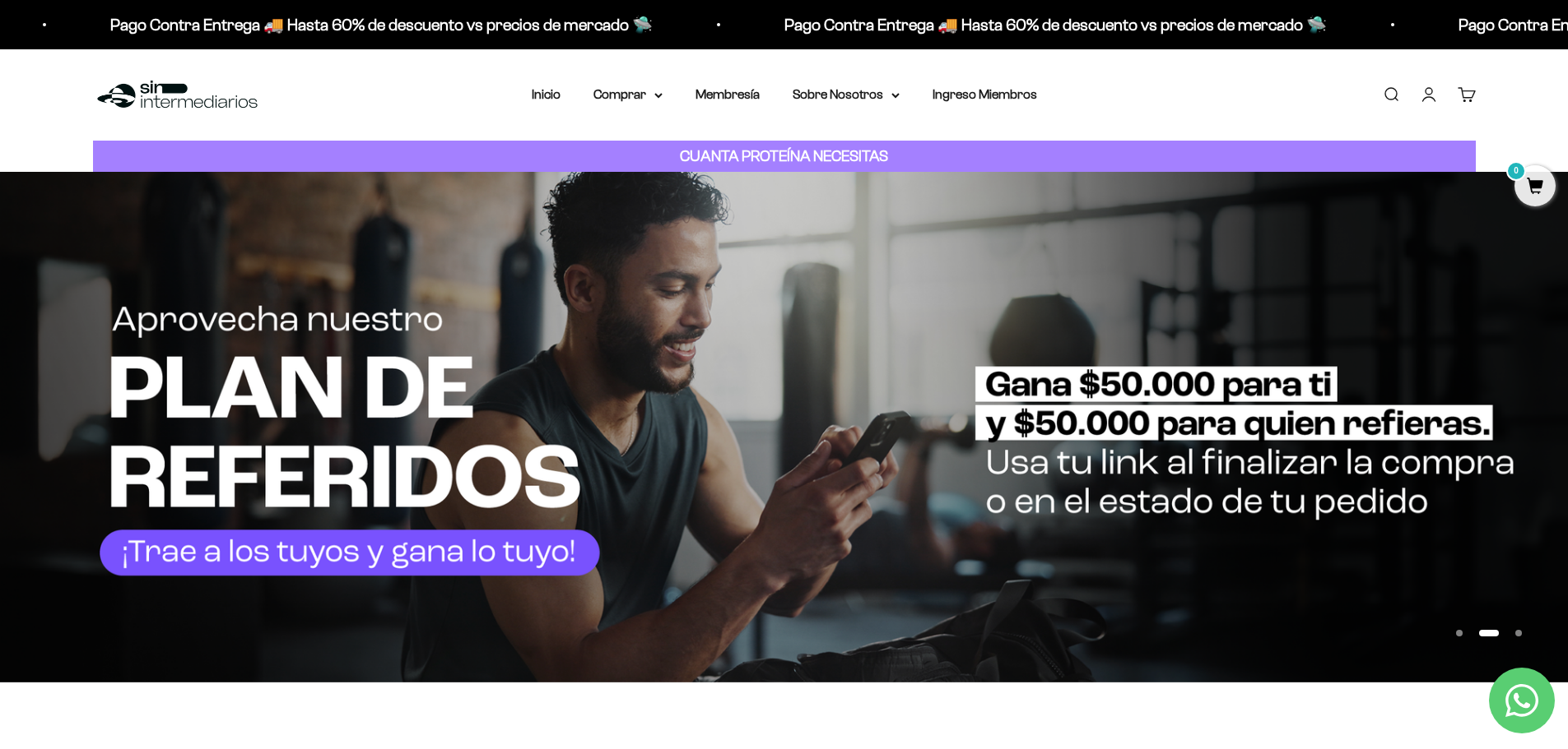
click at [1432, 92] on link "Cuenta" at bounding box center [1429, 95] width 18 height 18
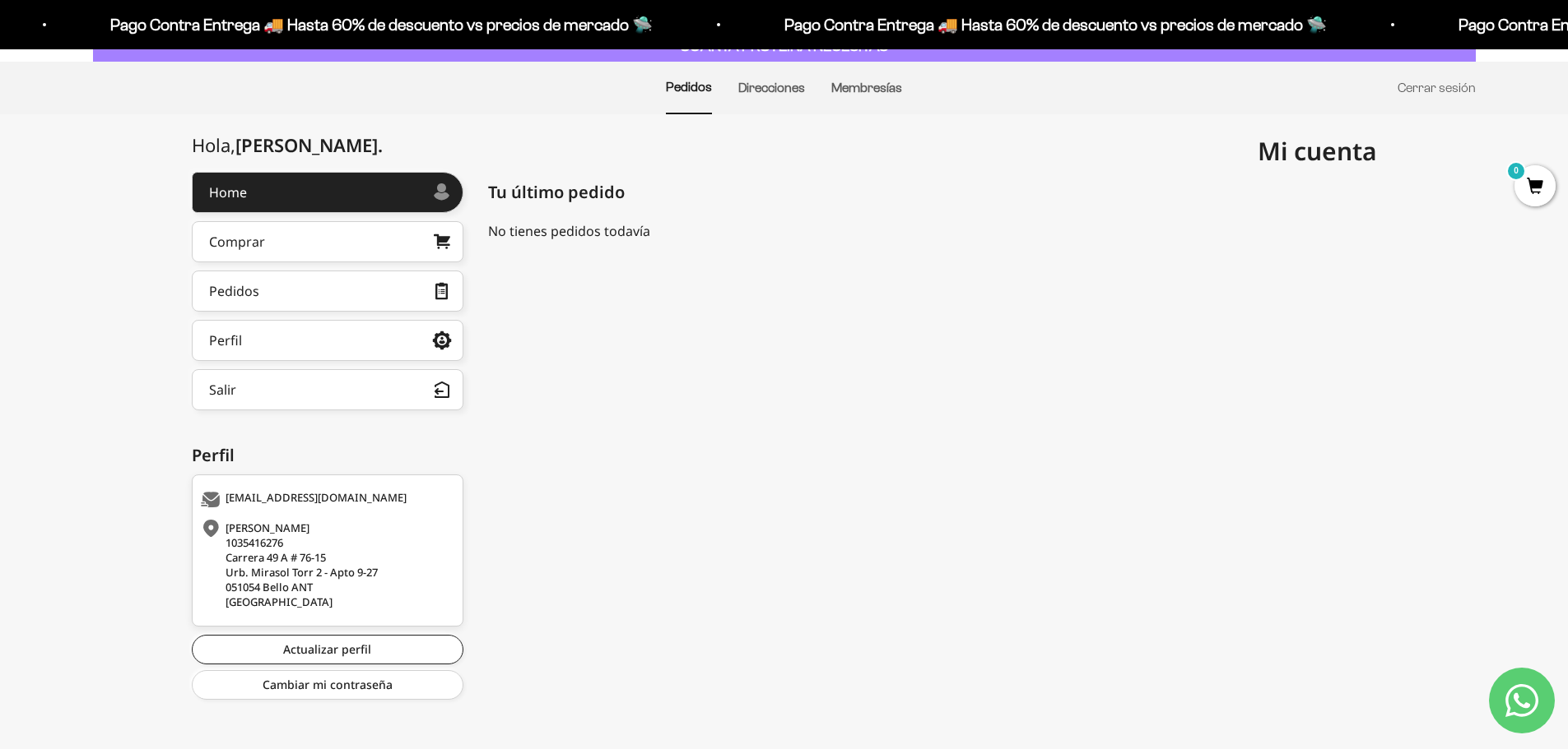
scroll to position [116, 0]
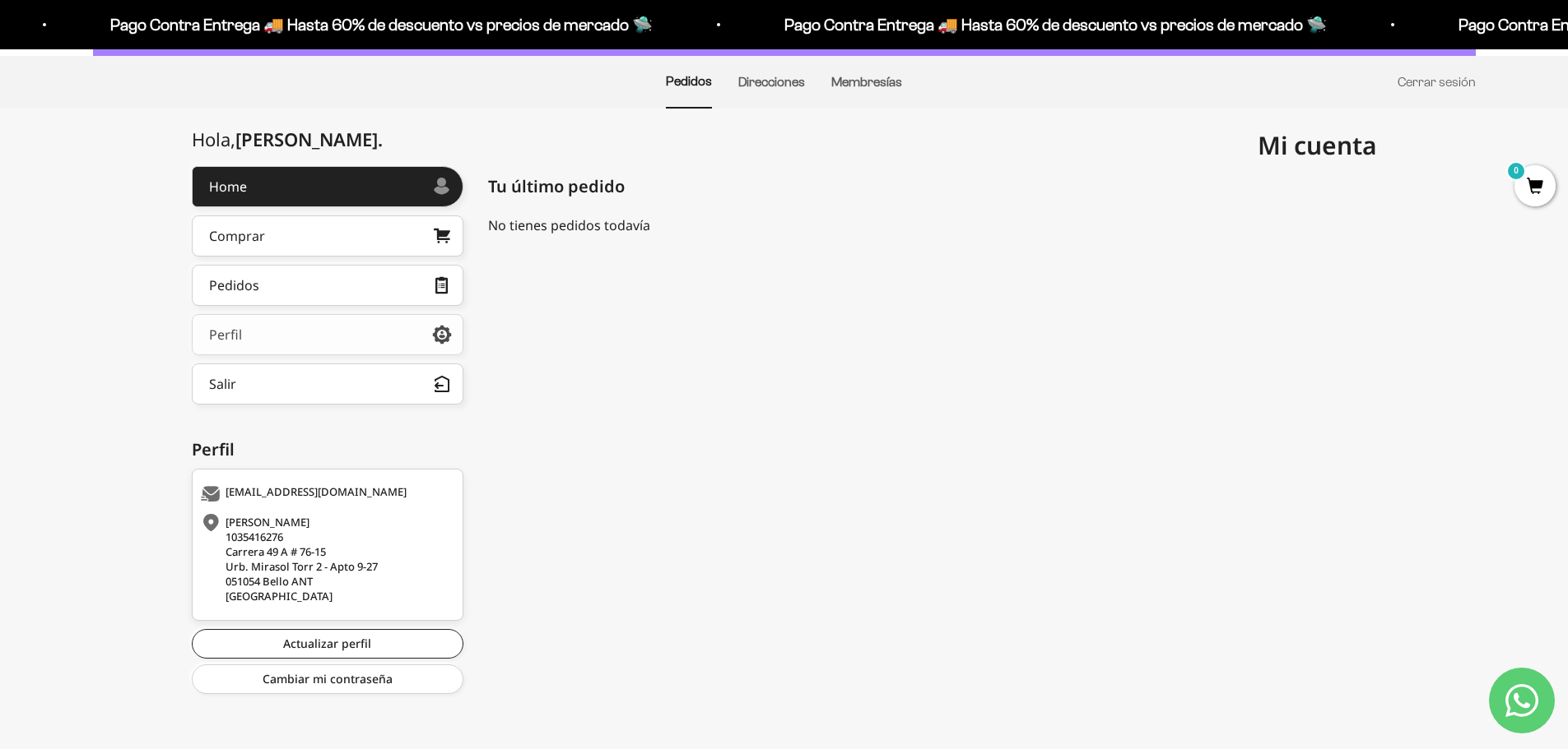
click at [241, 331] on link "Perfil" at bounding box center [328, 335] width 271 height 42
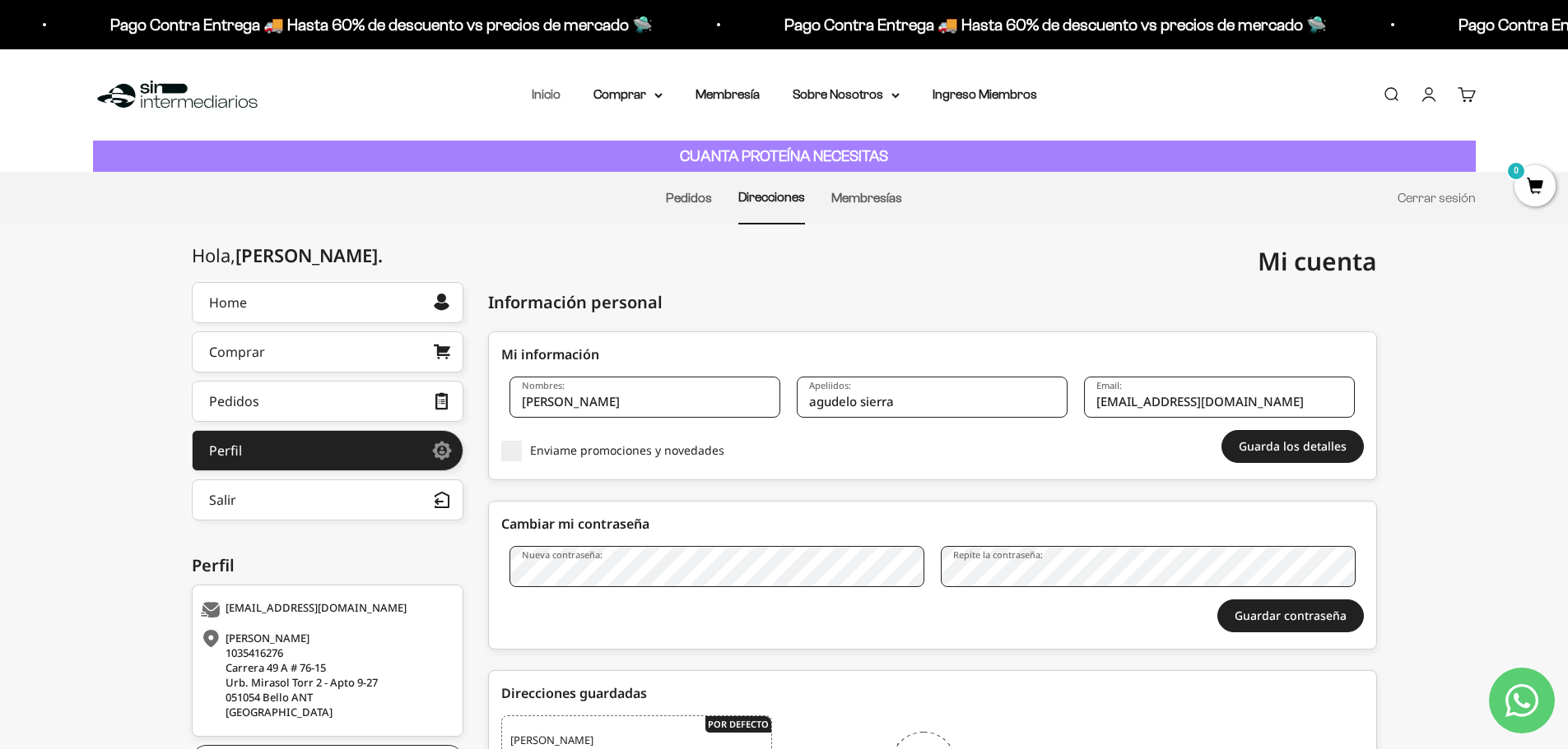
click at [558, 101] on link "Inicio" at bounding box center [545, 94] width 29 height 14
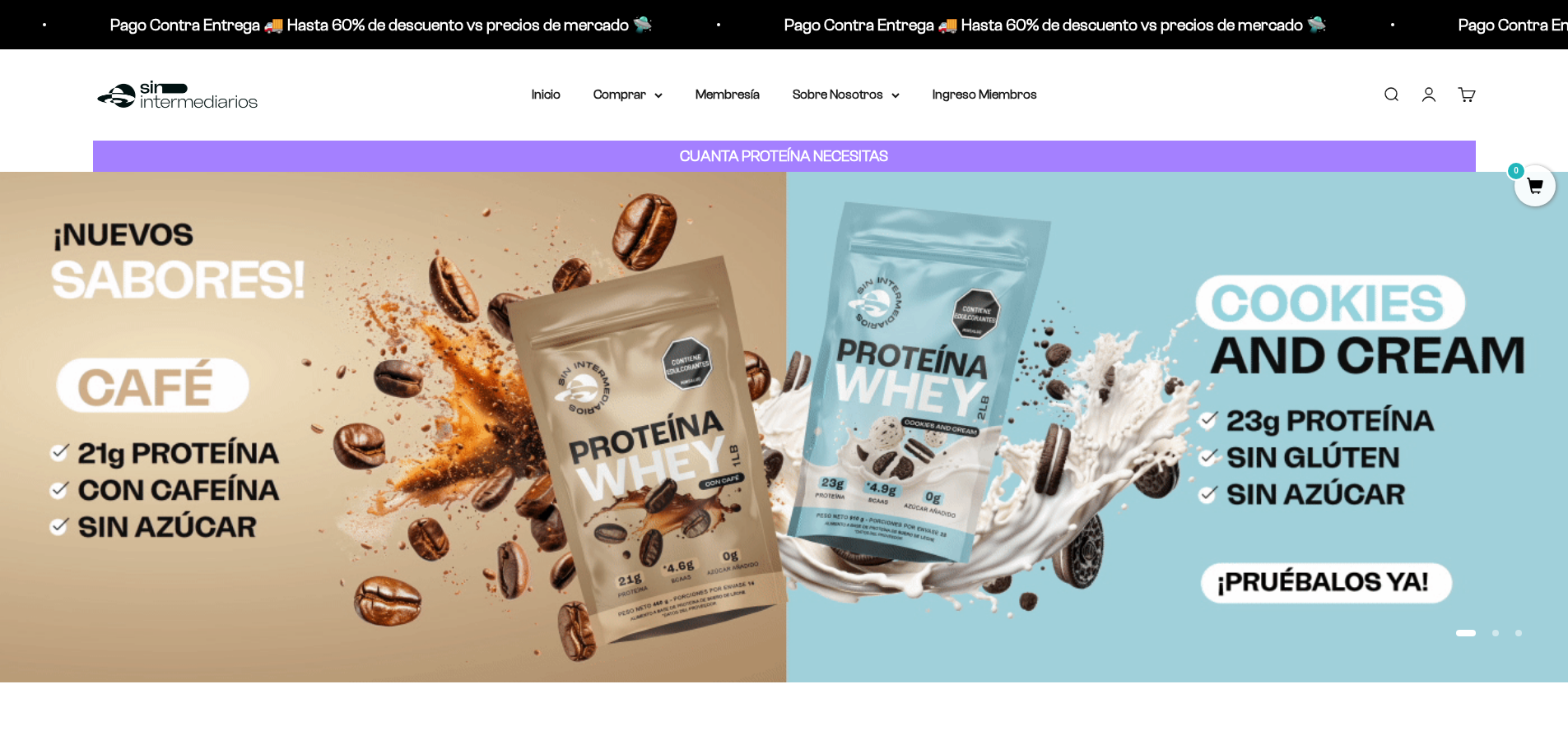
click at [1397, 99] on link "Buscar" at bounding box center [1391, 95] width 18 height 18
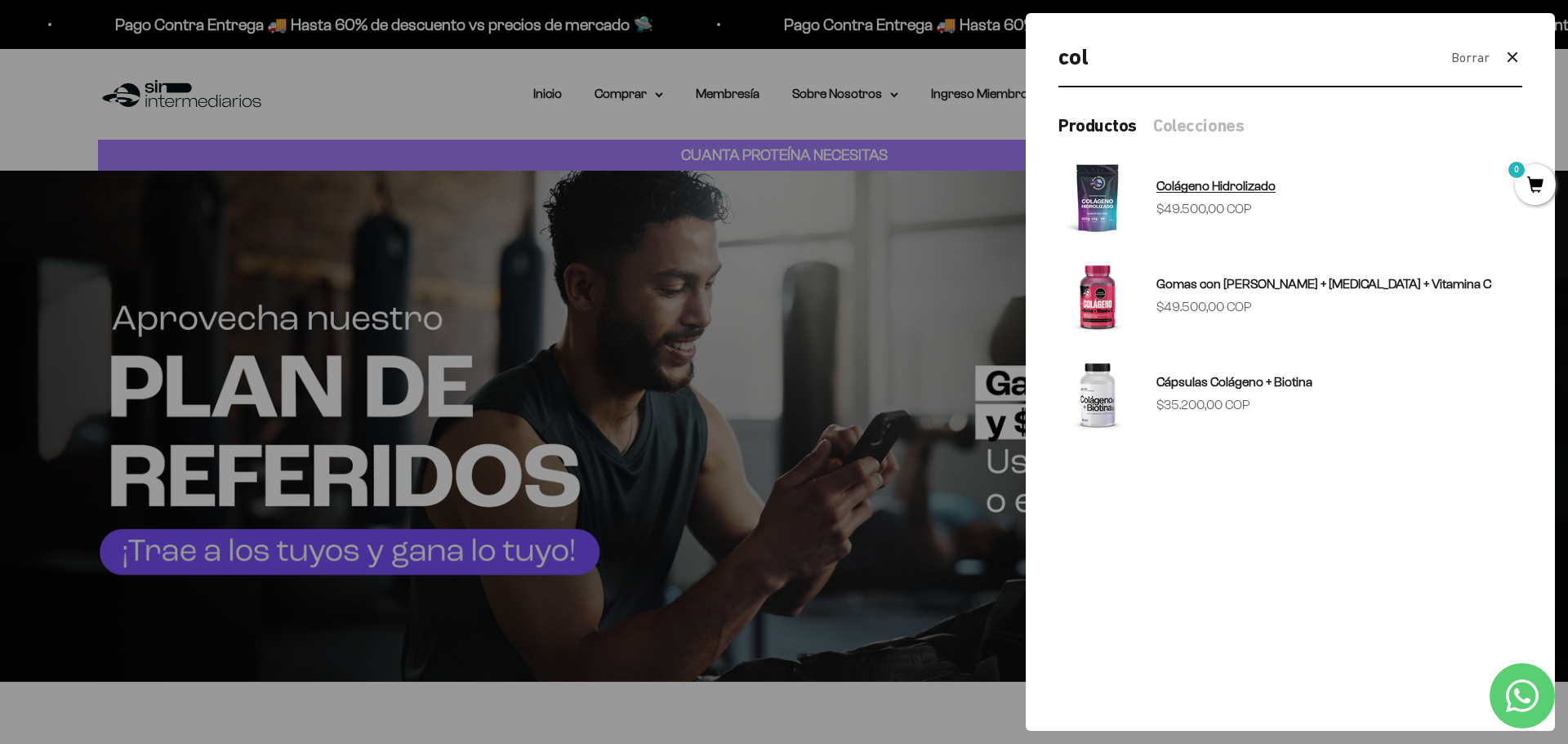
type input "col"
click at [1258, 179] on span "Colágeno Hidrolizado" at bounding box center [1216, 185] width 119 height 14
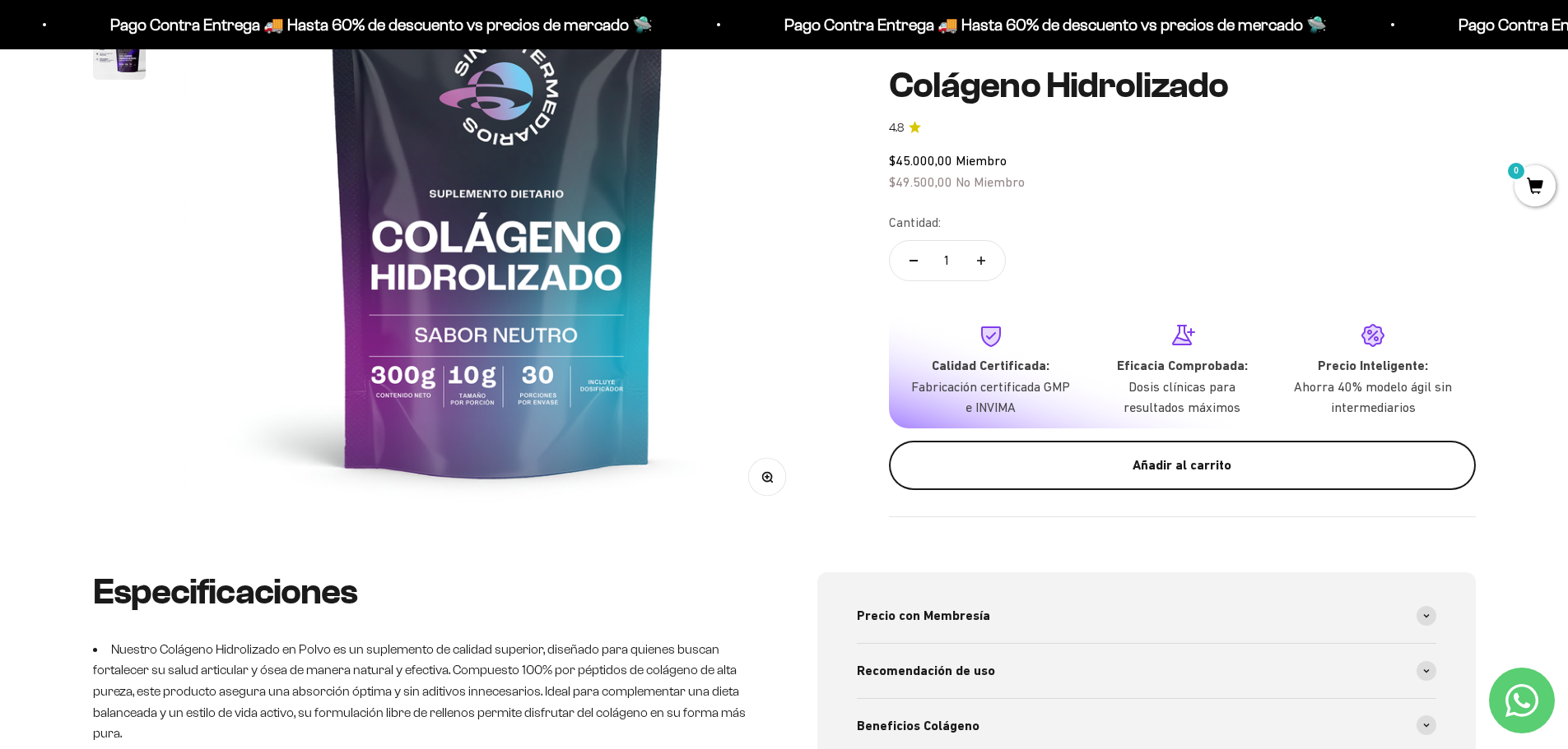
click at [1175, 468] on div "Añadir al carrito" at bounding box center [1182, 465] width 521 height 21
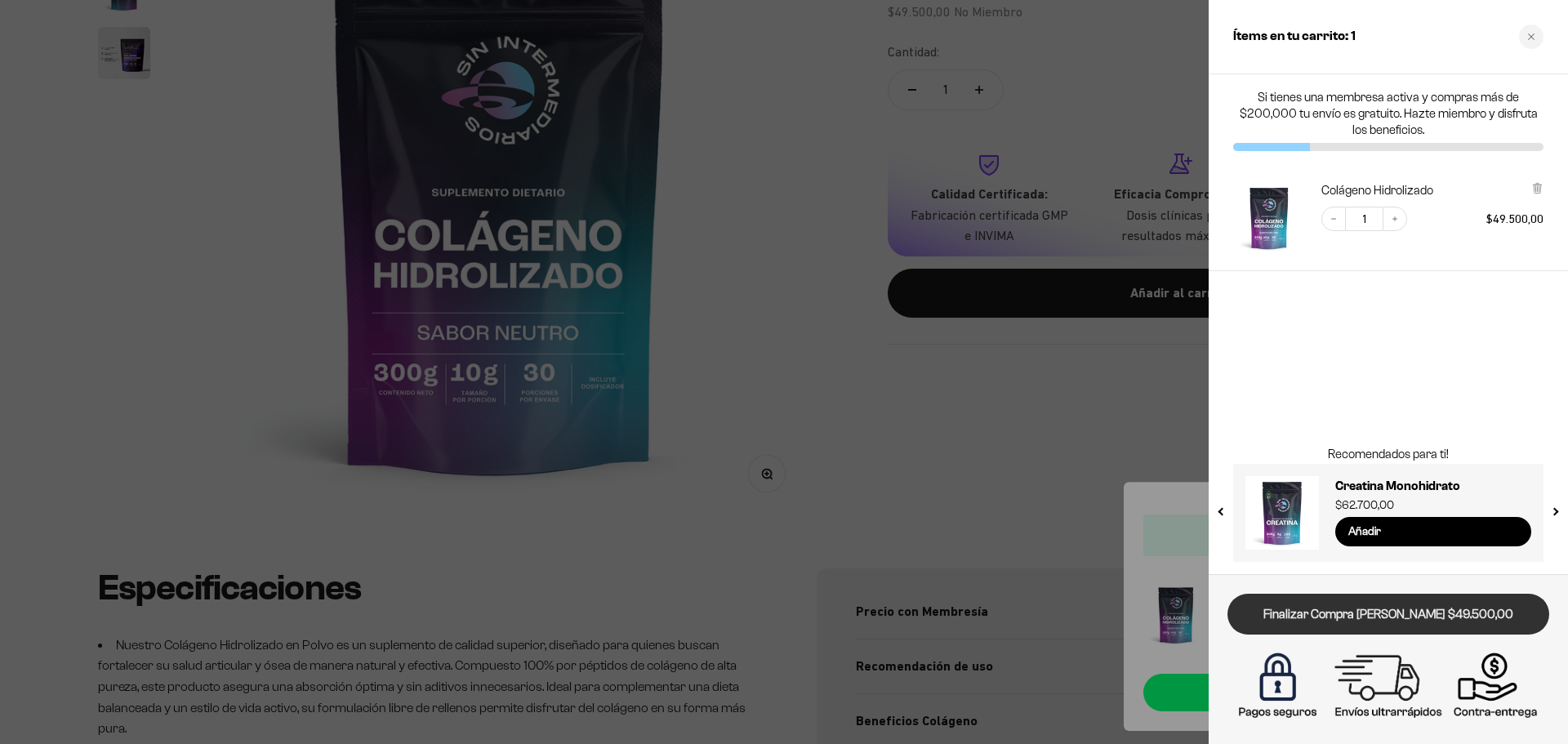
click at [1346, 619] on link "Finalizar Compra Segura $49.500,00" at bounding box center [1388, 614] width 321 height 41
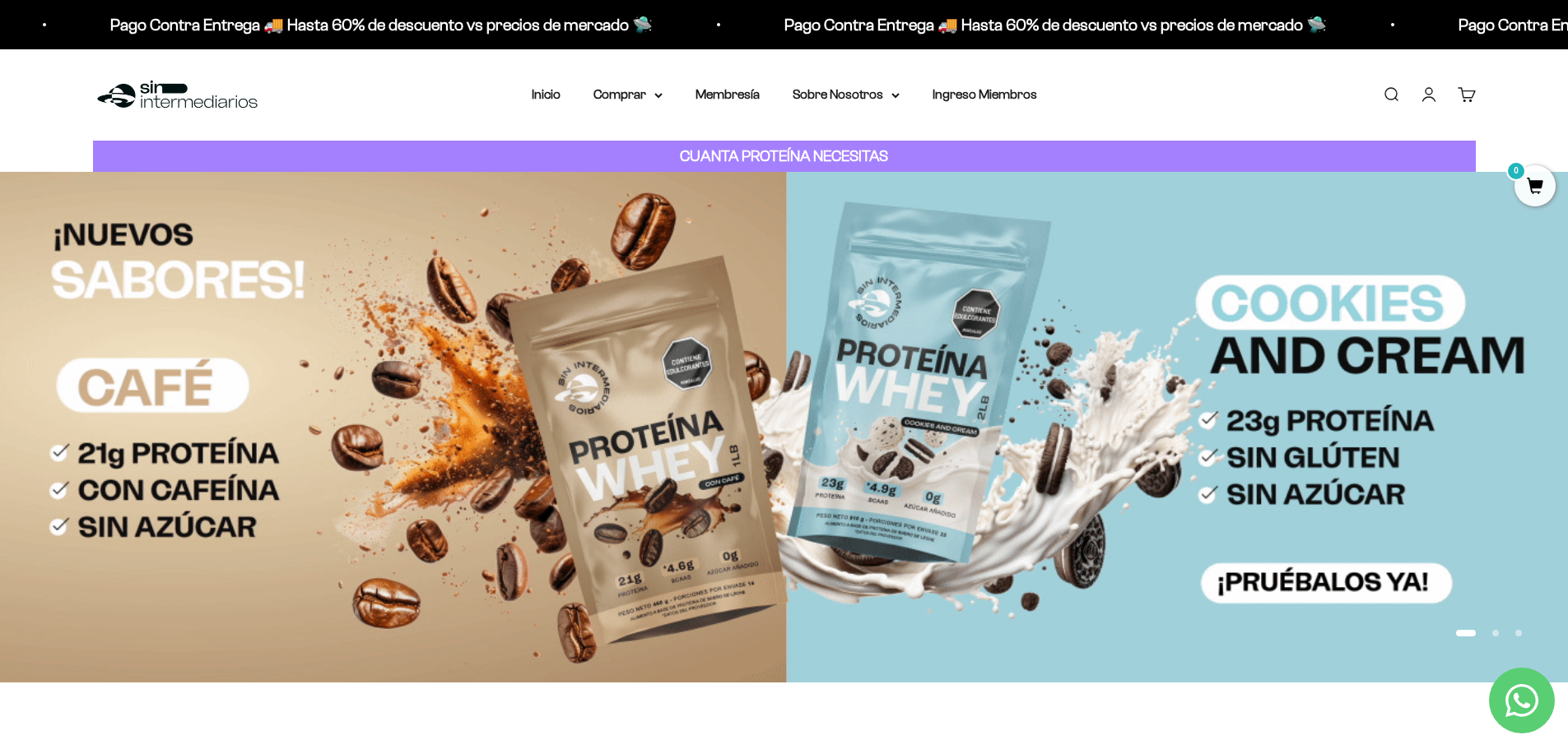
click at [1476, 96] on link "Carrito 0" at bounding box center [1466, 95] width 18 height 18
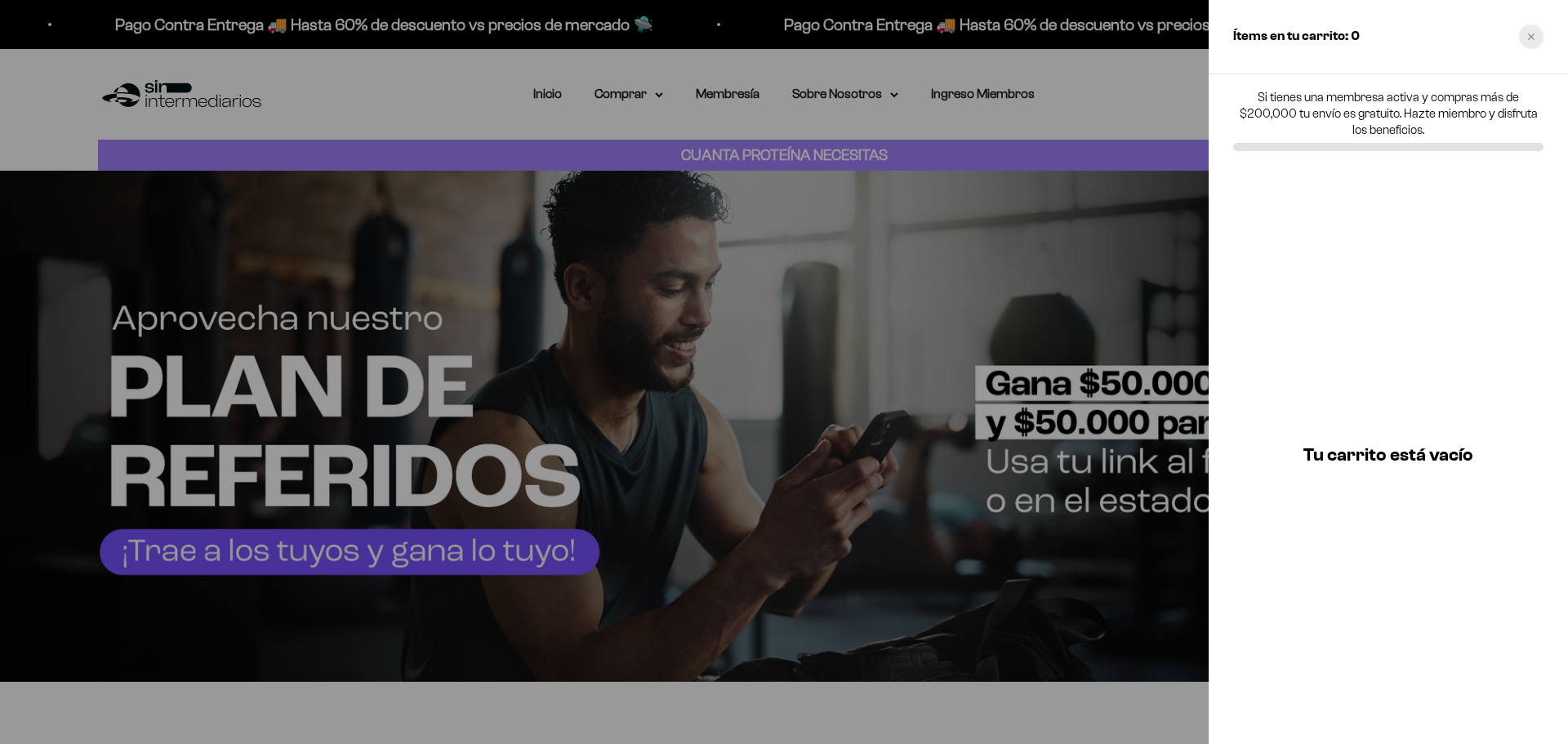
click at [1534, 38] on icon "Close cart" at bounding box center [1531, 37] width 8 height 8
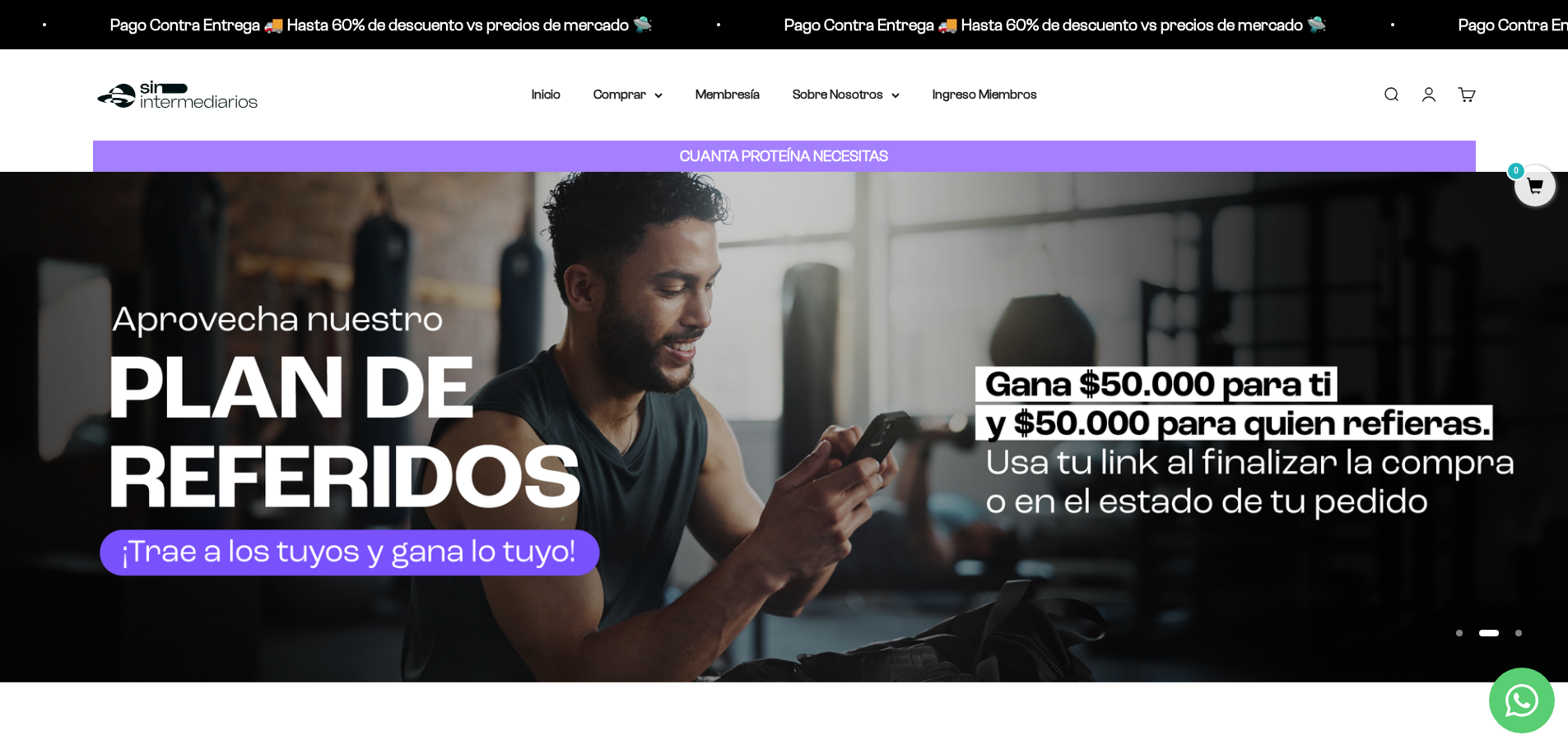
click at [1430, 93] on link "Cuenta" at bounding box center [1429, 95] width 18 height 18
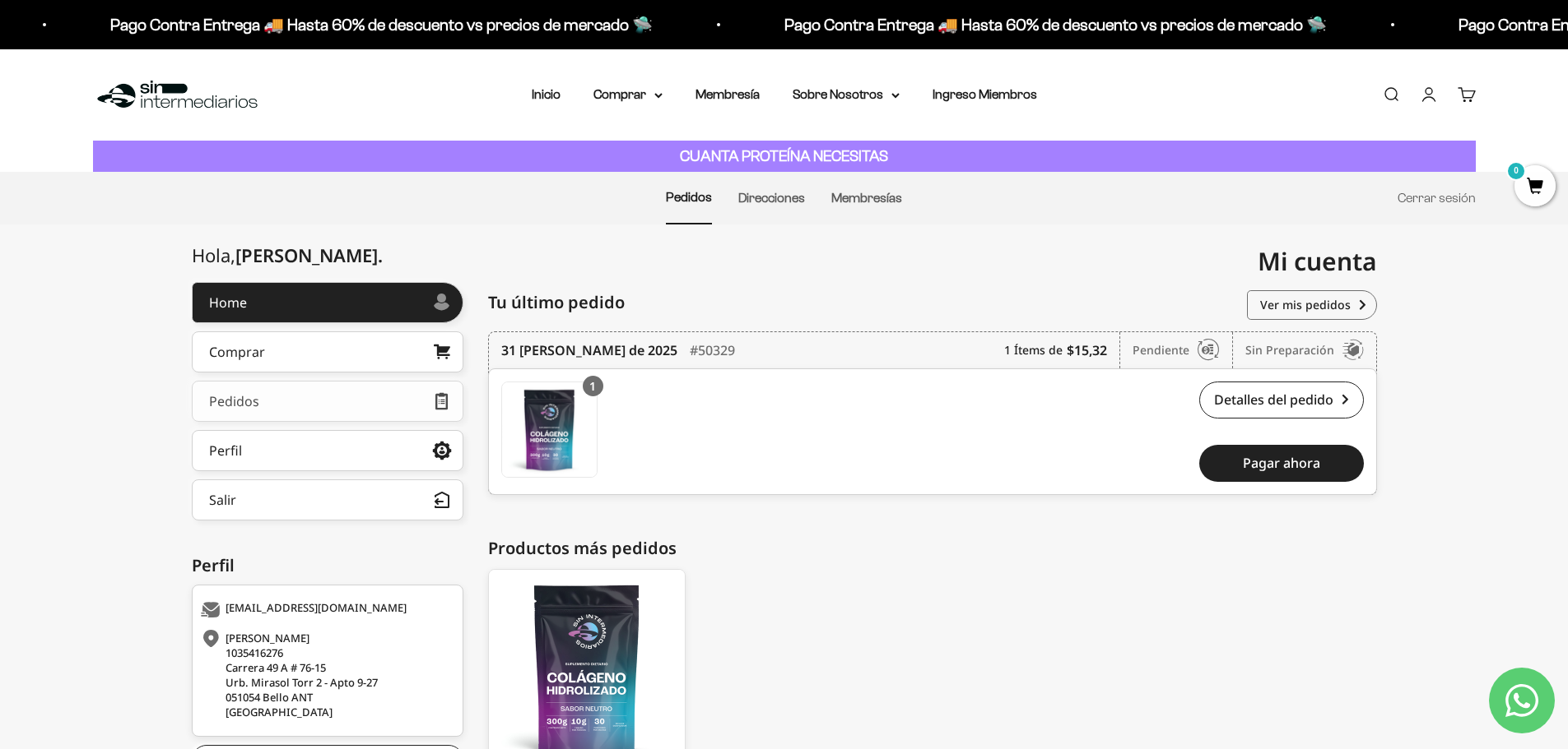
click at [241, 401] on div "Pedidos" at bounding box center [233, 401] width 50 height 13
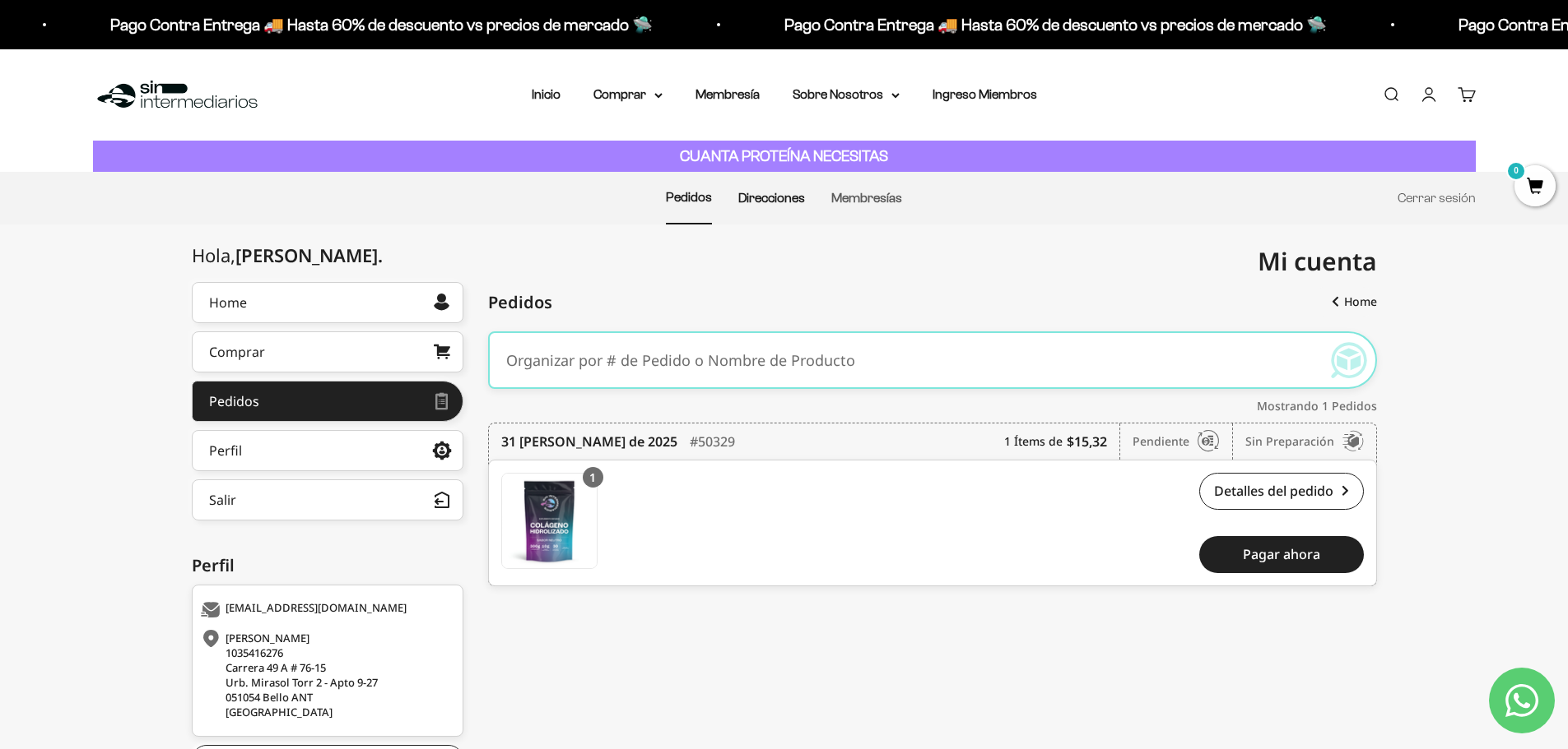
click at [772, 197] on link "Direcciones" at bounding box center [772, 197] width 66 height 14
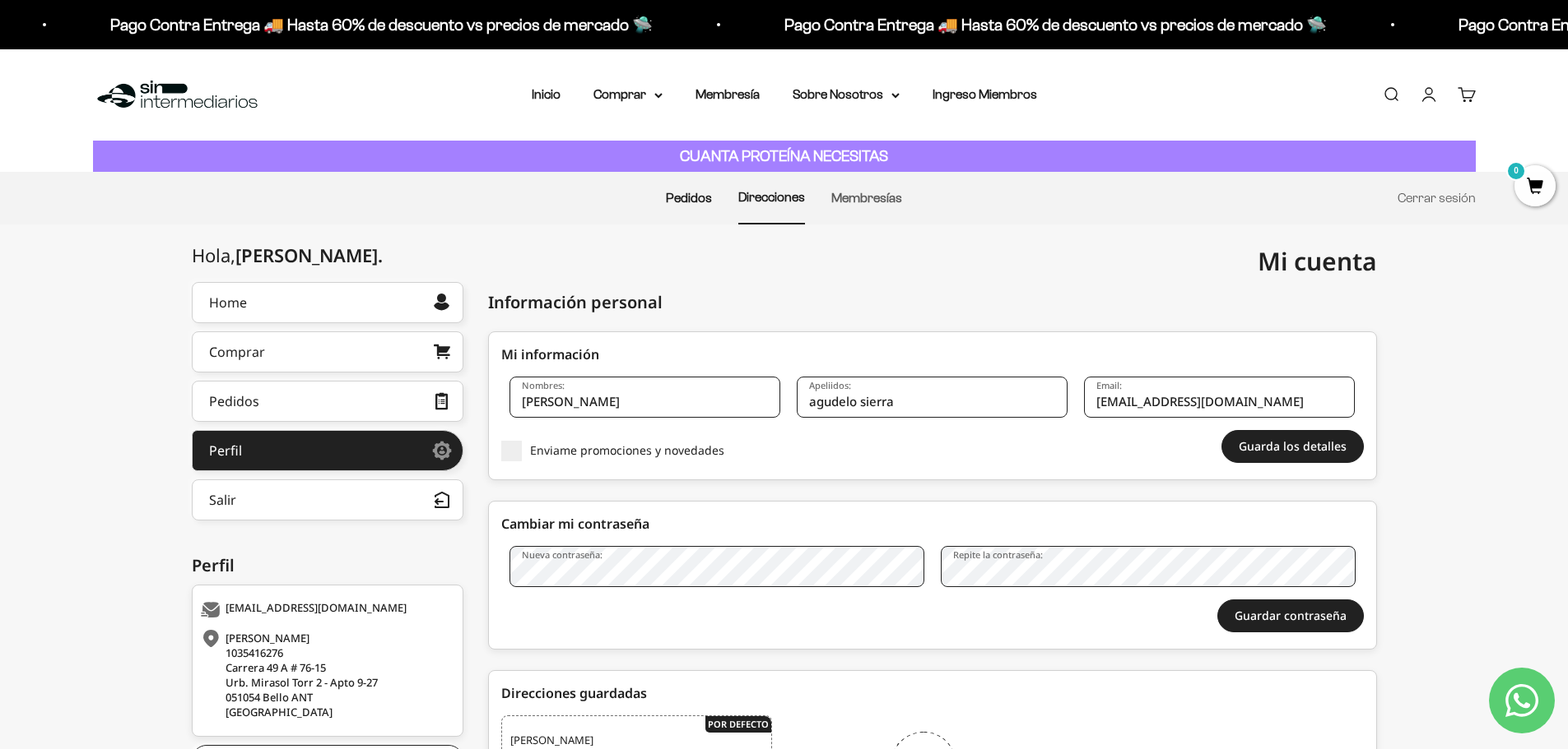
click at [690, 193] on link "Pedidos" at bounding box center [688, 197] width 46 height 14
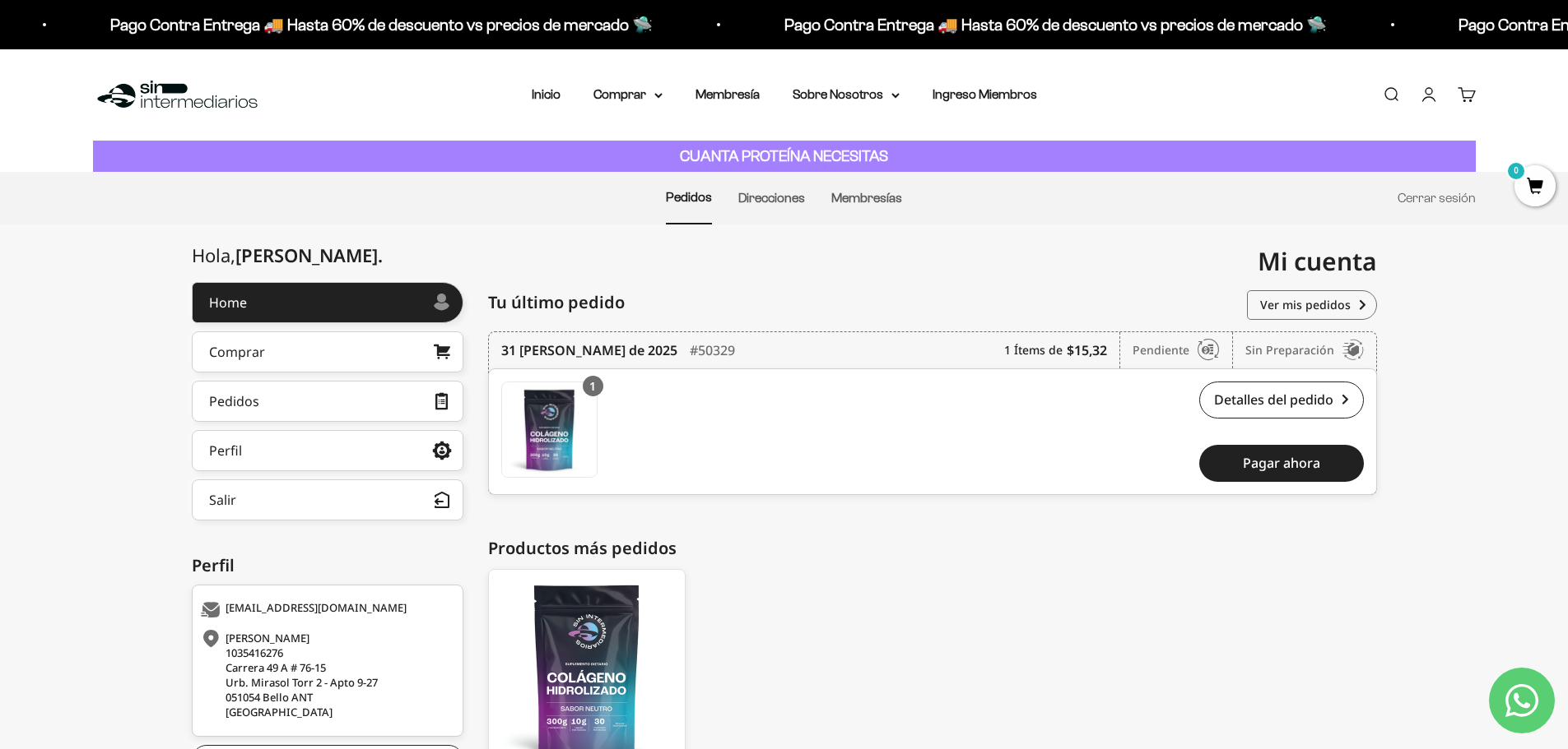
scroll to position [82, 0]
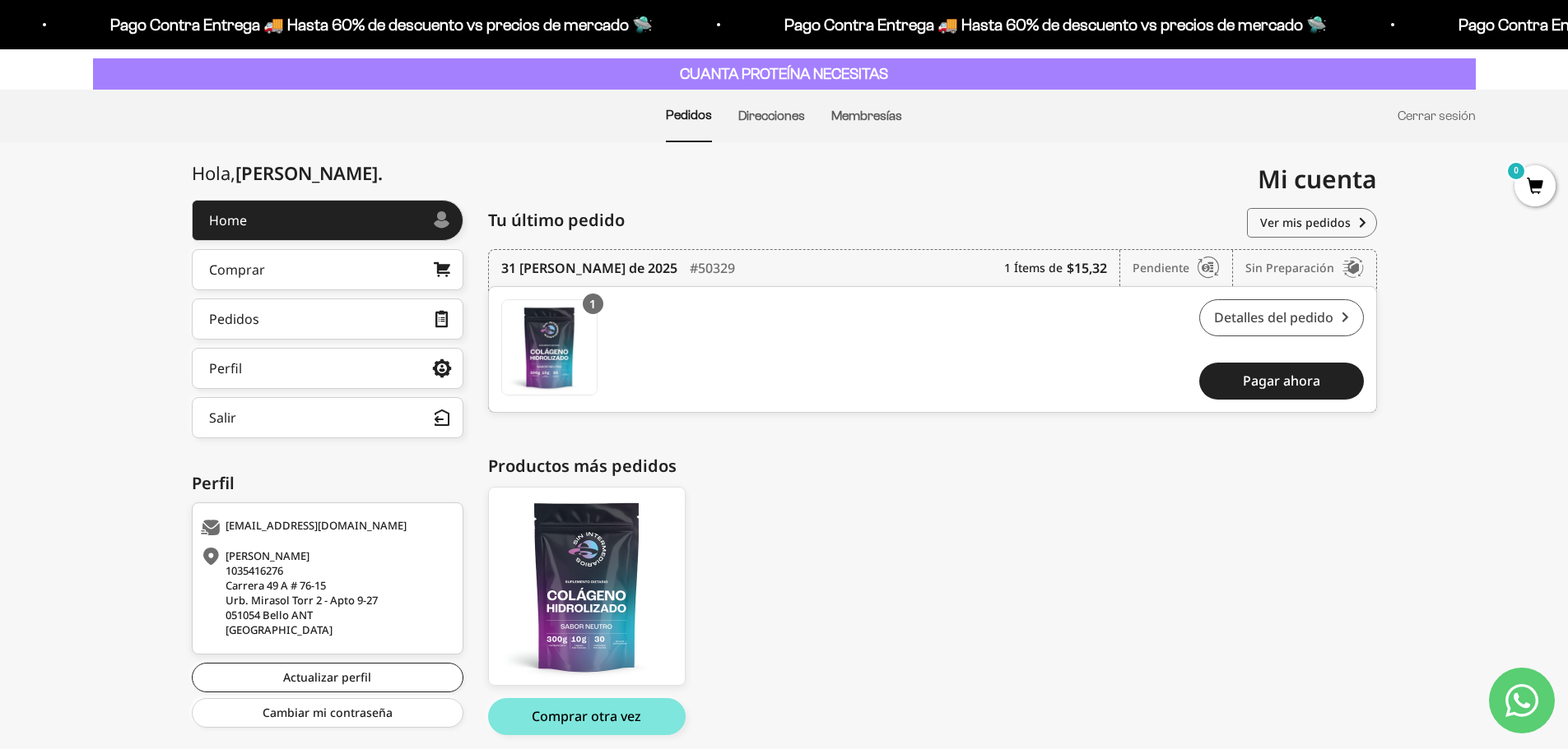
click at [1354, 315] on link "Detalles del pedido" at bounding box center [1281, 318] width 164 height 37
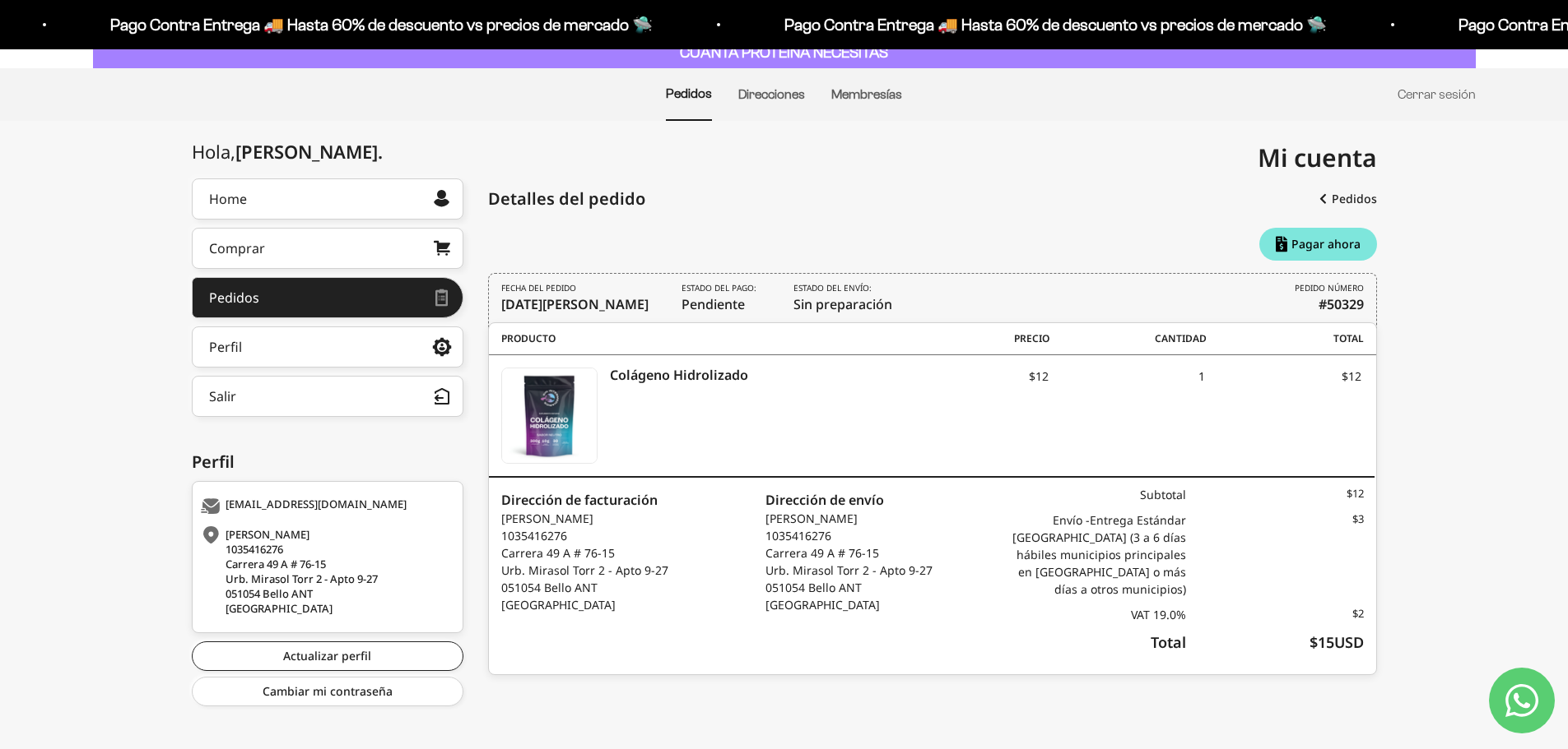
scroll to position [116, 0]
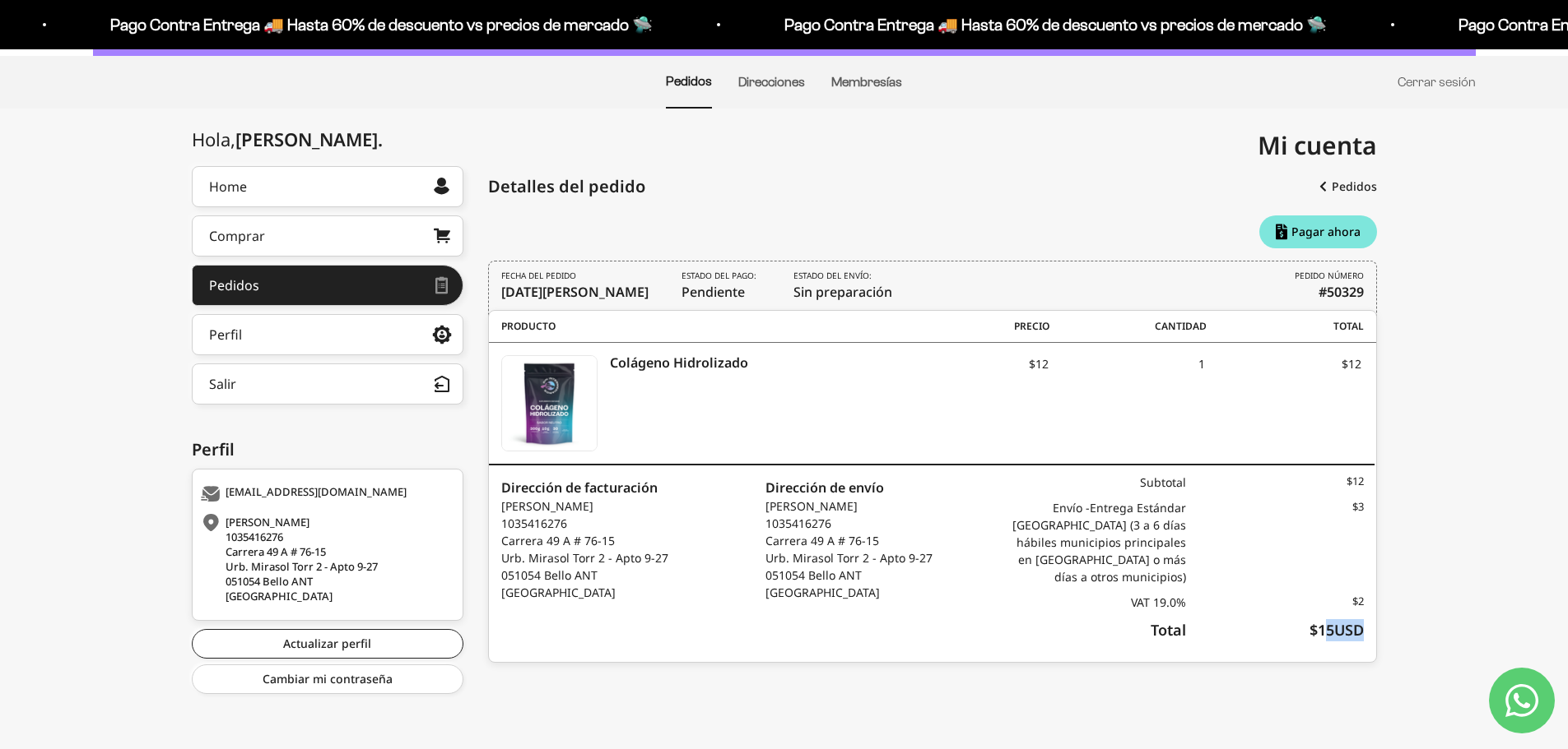
drag, startPoint x: 1322, startPoint y: 630, endPoint x: 1381, endPoint y: 629, distance: 59.0
click at [1381, 629] on div "Hola, [PERSON_NAME] . Home Comprar Pedidos Perfil Información personal Direccio…" at bounding box center [784, 437] width 1568 height 542
drag, startPoint x: 1094, startPoint y: 529, endPoint x: 1174, endPoint y: 543, distance: 81.2
click at [1174, 543] on div "Envío - Entrega Estándar [GEOGRAPHIC_DATA] (3 a 6 días hábiles municipios princ…" at bounding box center [1096, 542] width 178 height 87
drag, startPoint x: 1123, startPoint y: 603, endPoint x: 1311, endPoint y: 600, distance: 188.0
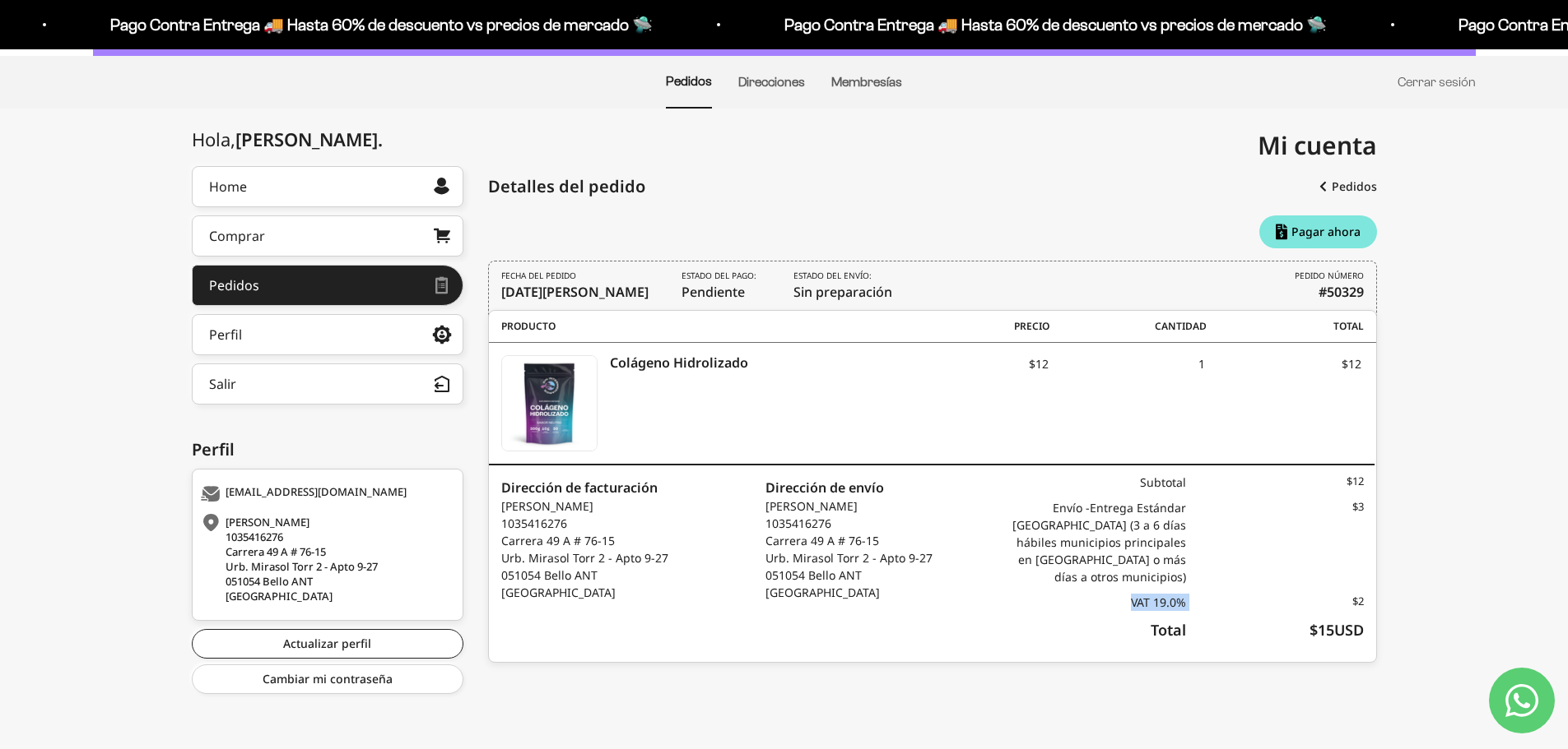
click at [1311, 600] on div "VAT 19.0% $2" at bounding box center [1185, 602] width 354 height 18
drag, startPoint x: 666, startPoint y: 269, endPoint x: 762, endPoint y: 275, distance: 96.2
click at [762, 275] on div "FECHA DEL PEDIDO [DATE][PERSON_NAME] Estado del pago: Pendiente Estado del enví…" at bounding box center [932, 289] width 889 height 56
drag, startPoint x: 772, startPoint y: 278, endPoint x: 844, endPoint y: 351, distance: 102.5
click at [995, 285] on div "FECHA DEL PEDIDO [DATE][PERSON_NAME] Estado del pago: Pendiente Estado del enví…" at bounding box center [932, 289] width 889 height 56
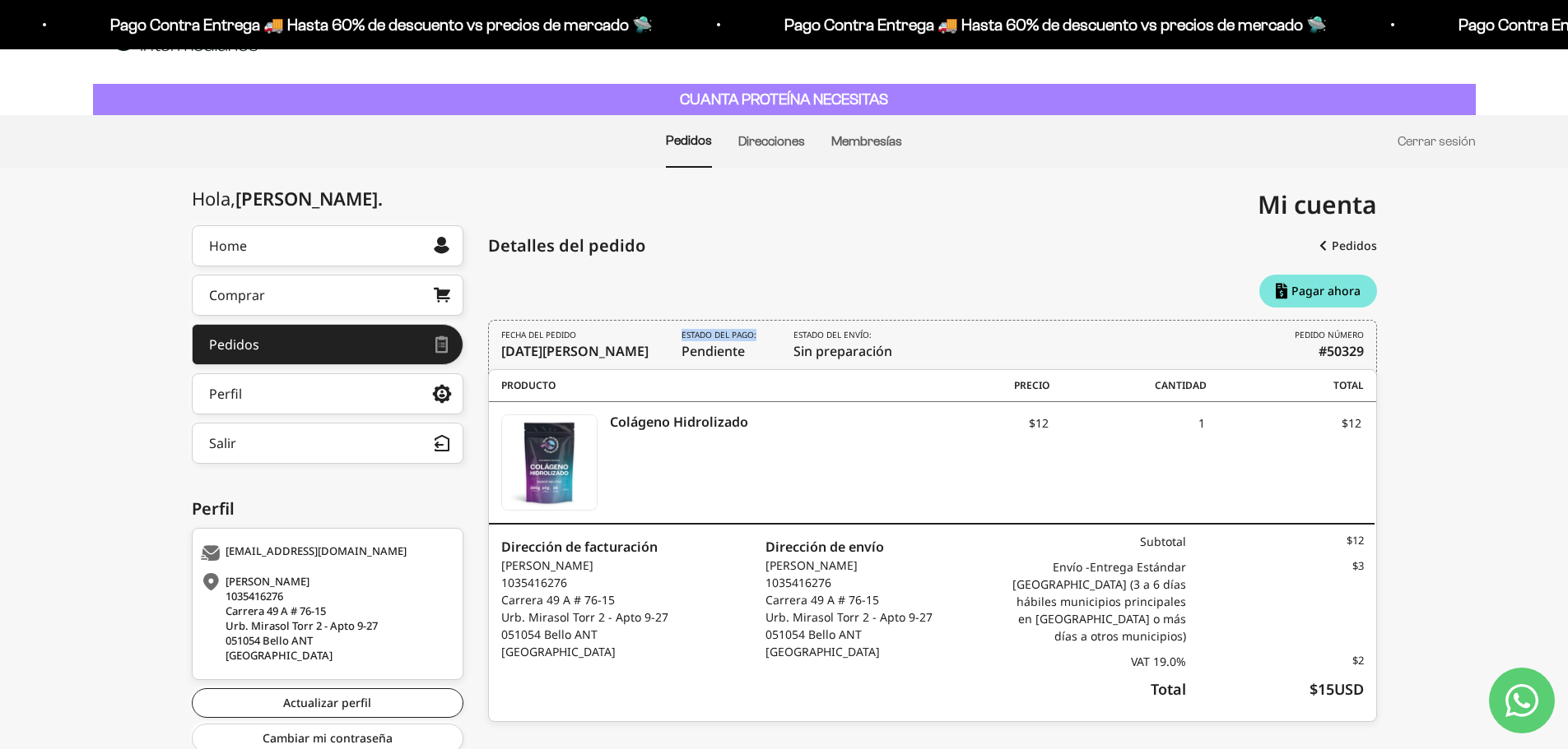
scroll to position [0, 0]
